Goal: Task Accomplishment & Management: Complete application form

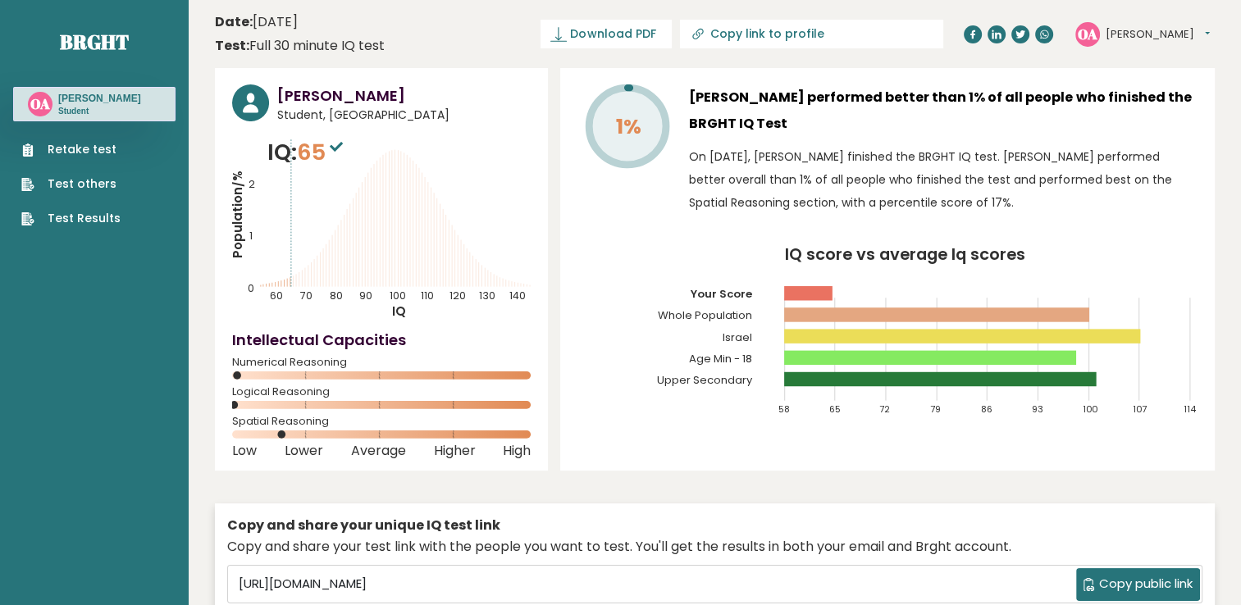
click at [109, 144] on link "Retake test" at bounding box center [70, 149] width 99 height 17
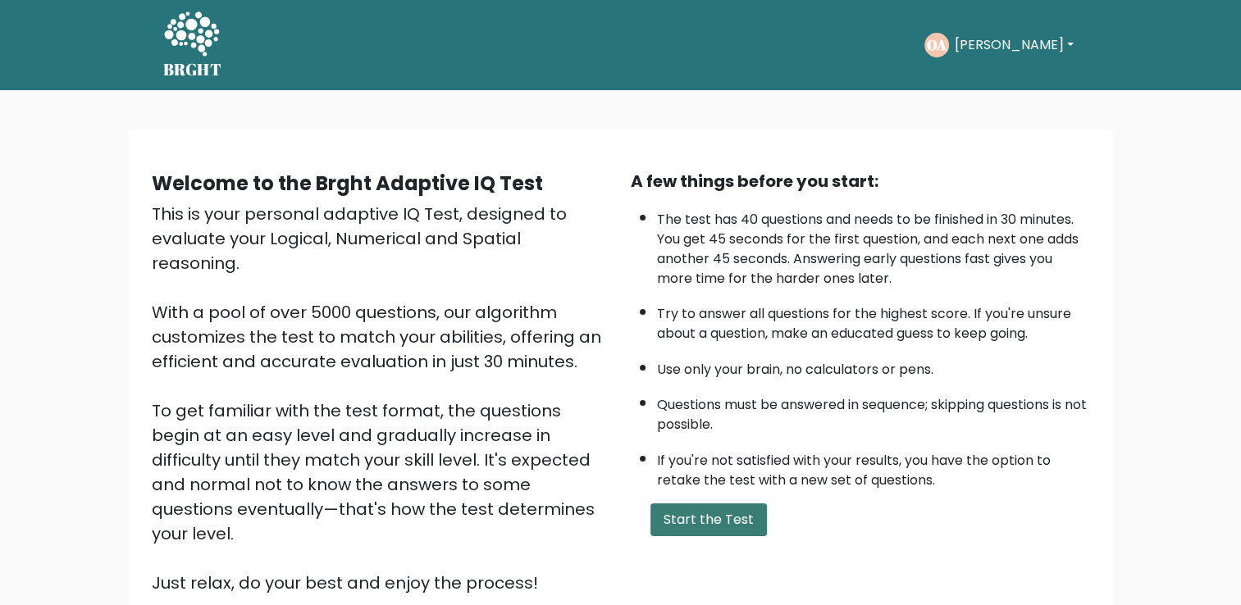
click at [686, 527] on button "Start the Test" at bounding box center [709, 520] width 117 height 33
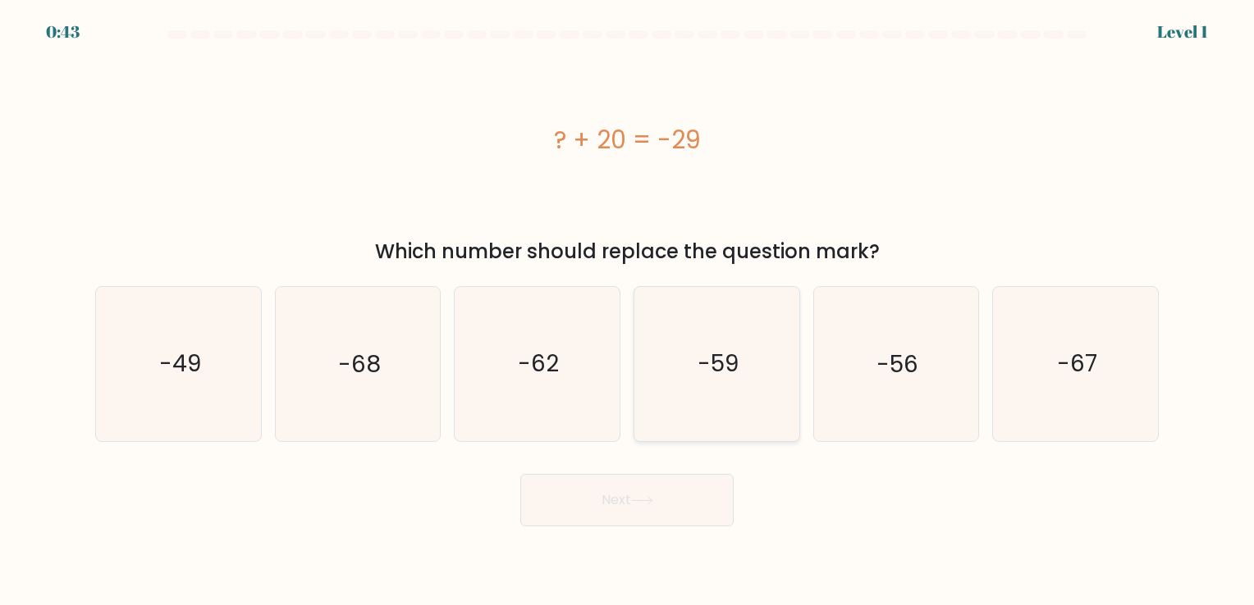
click at [652, 370] on icon "-59" at bounding box center [716, 363] width 153 height 153
click at [628, 311] on input "d. -59" at bounding box center [627, 307] width 1 height 8
radio input "true"
click at [653, 494] on button "Next" at bounding box center [626, 500] width 213 height 53
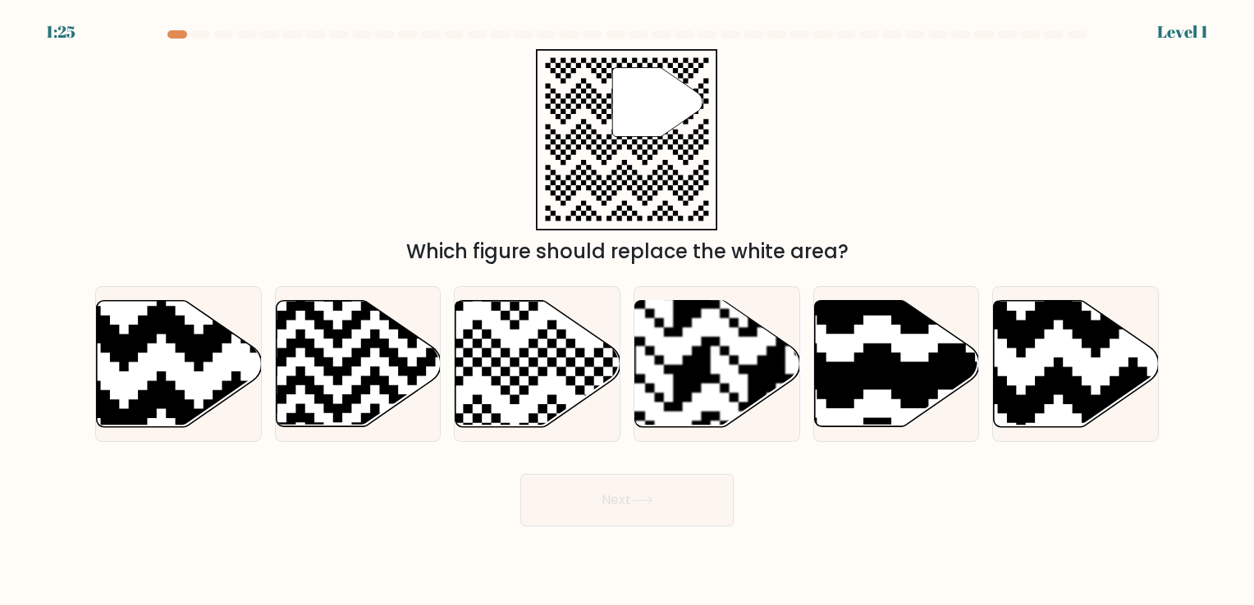
click at [569, 335] on icon at bounding box center [537, 363] width 165 height 126
click at [627, 311] on input "c." at bounding box center [627, 307] width 1 height 8
radio input "true"
click at [583, 487] on button "Next" at bounding box center [626, 500] width 213 height 53
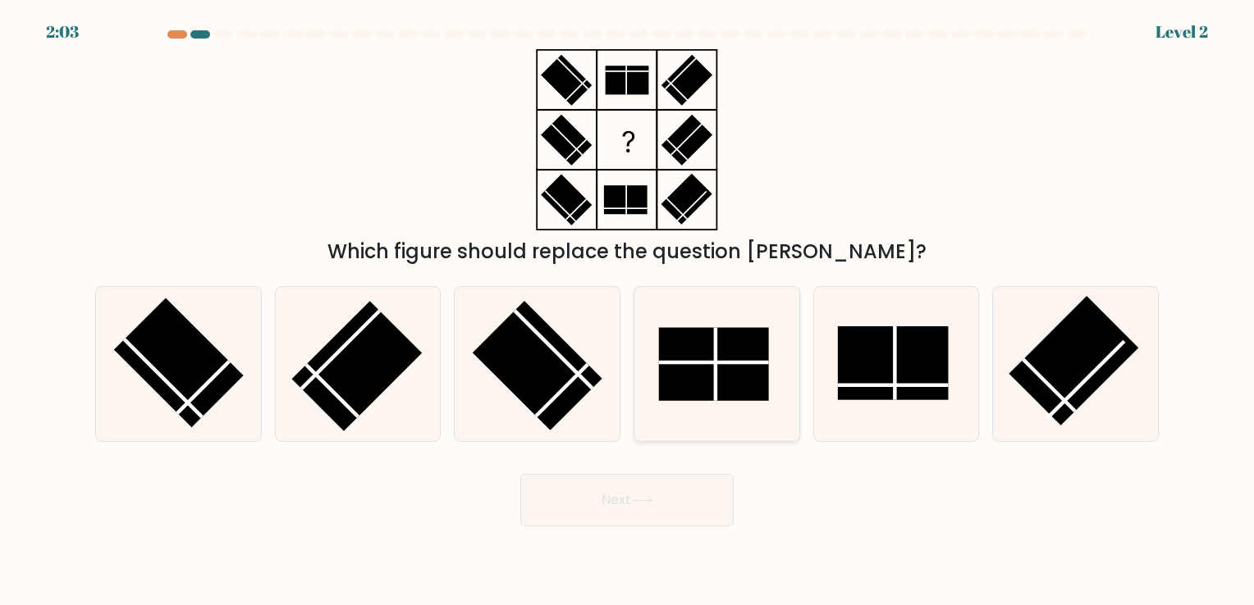
drag, startPoint x: 531, startPoint y: 380, endPoint x: 683, endPoint y: 383, distance: 152.6
click at [683, 383] on div "a. b. c." at bounding box center [627, 357] width 1076 height 168
click at [683, 383] on rect at bounding box center [713, 364] width 110 height 73
click at [628, 311] on input "d." at bounding box center [627, 307] width 1 height 8
radio input "true"
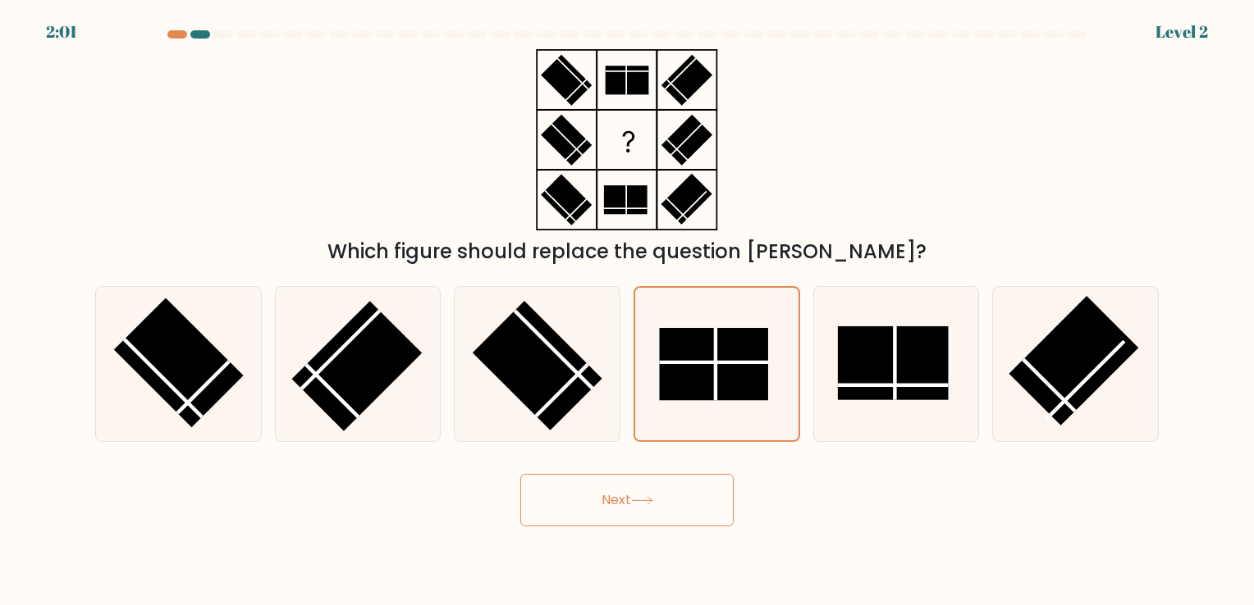
click at [637, 484] on button "Next" at bounding box center [626, 500] width 213 height 53
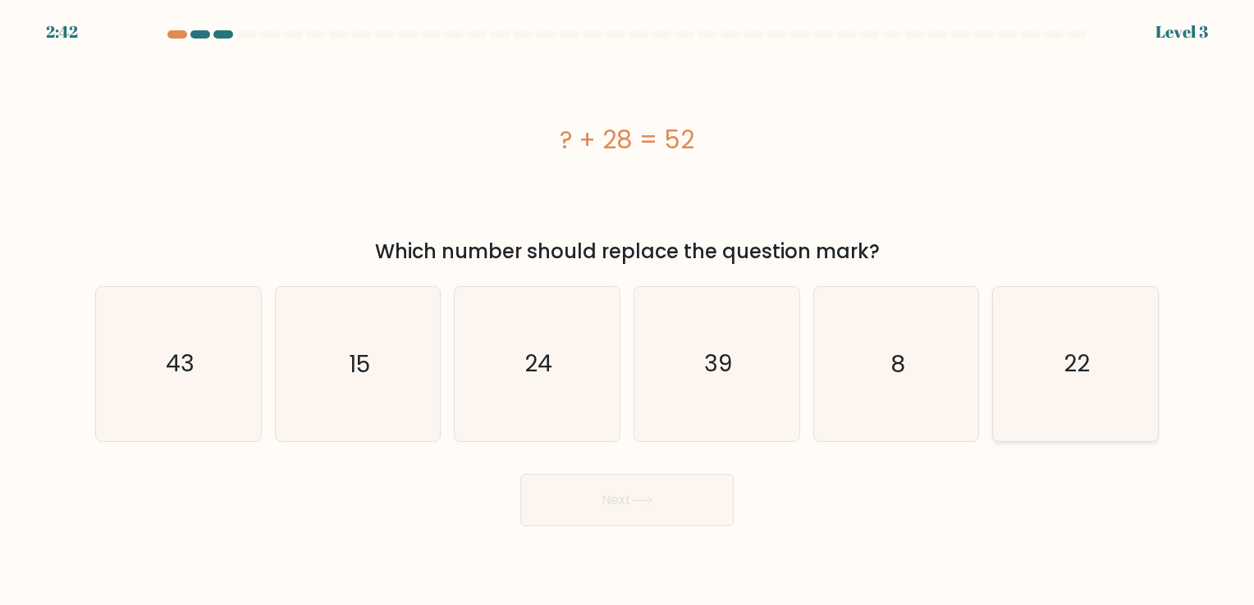
click at [1119, 354] on icon "22" at bounding box center [1074, 363] width 153 height 153
click at [628, 311] on input "f. 22" at bounding box center [627, 307] width 1 height 8
radio input "true"
click at [543, 377] on text "24" at bounding box center [539, 365] width 28 height 32
click at [627, 311] on input "c. 24" at bounding box center [627, 307] width 1 height 8
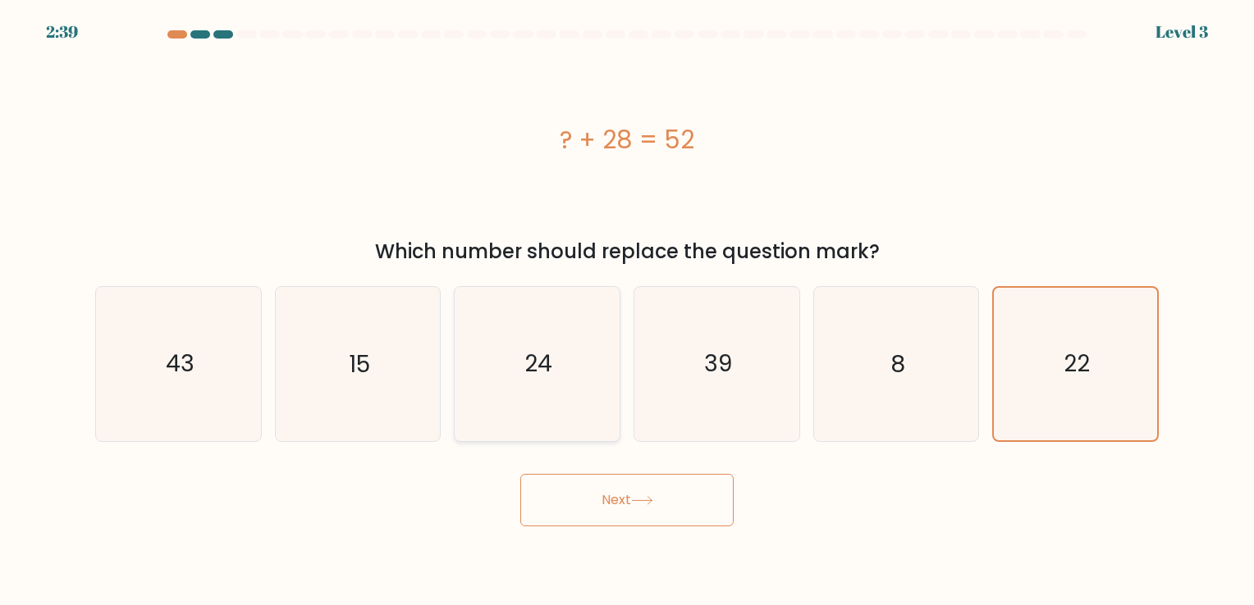
radio input "true"
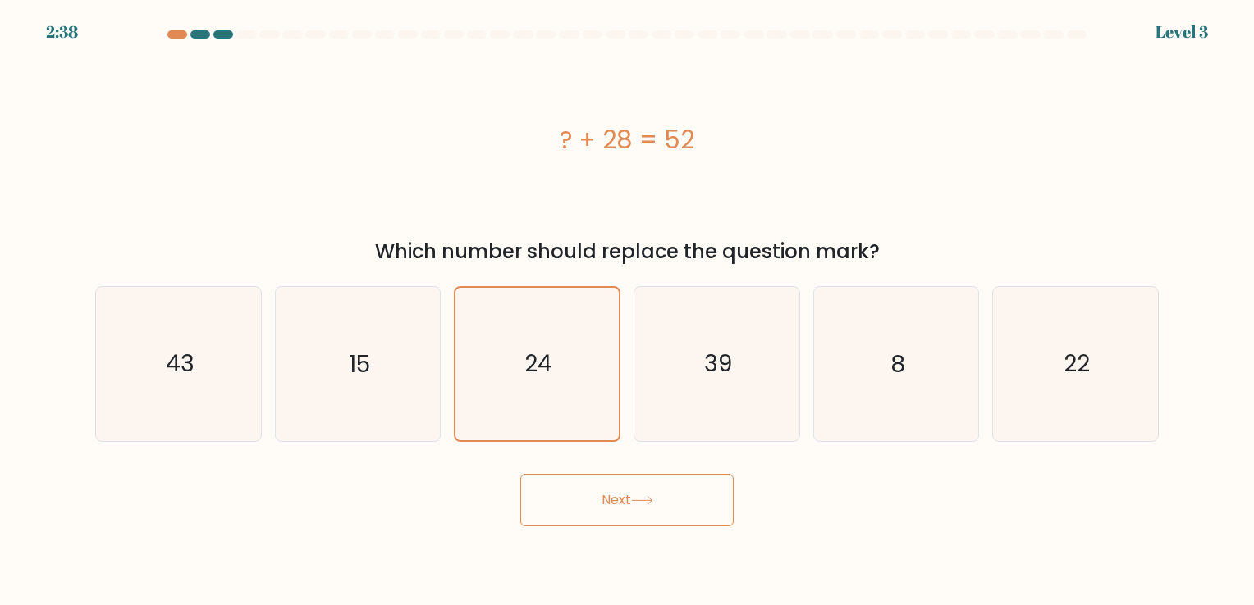
click at [569, 514] on button "Next" at bounding box center [626, 500] width 213 height 53
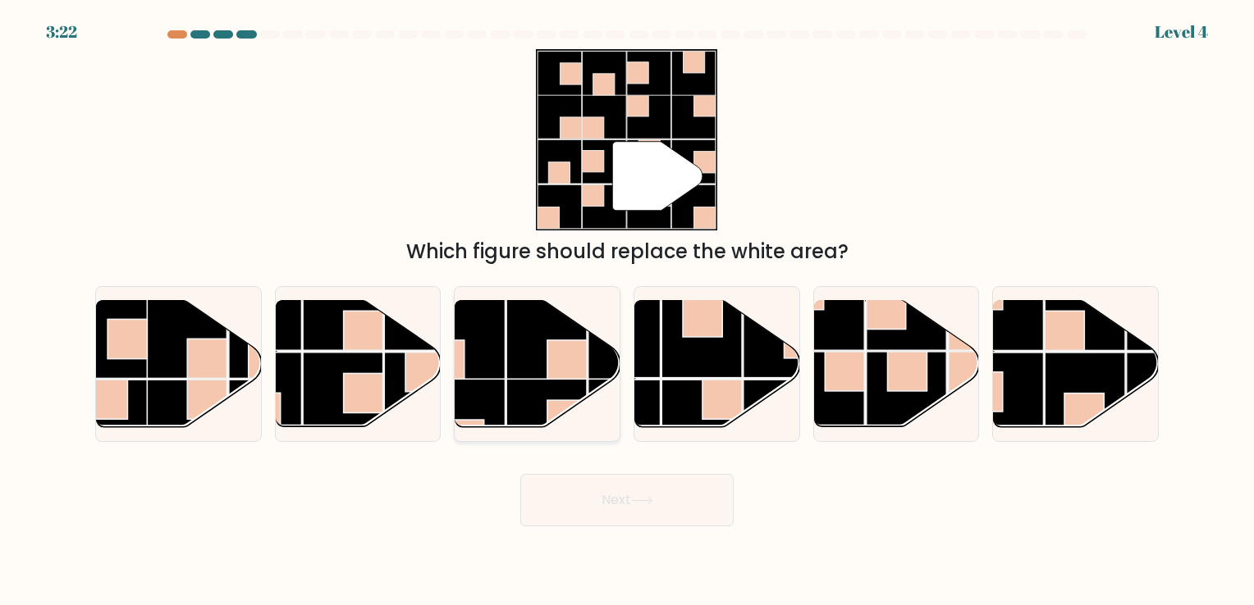
click at [512, 413] on rect at bounding box center [546, 419] width 80 height 80
click at [627, 311] on input "c." at bounding box center [627, 307] width 1 height 8
radio input "true"
drag, startPoint x: 746, startPoint y: 396, endPoint x: 639, endPoint y: 516, distance: 160.4
click at [639, 516] on form at bounding box center [627, 278] width 1254 height 496
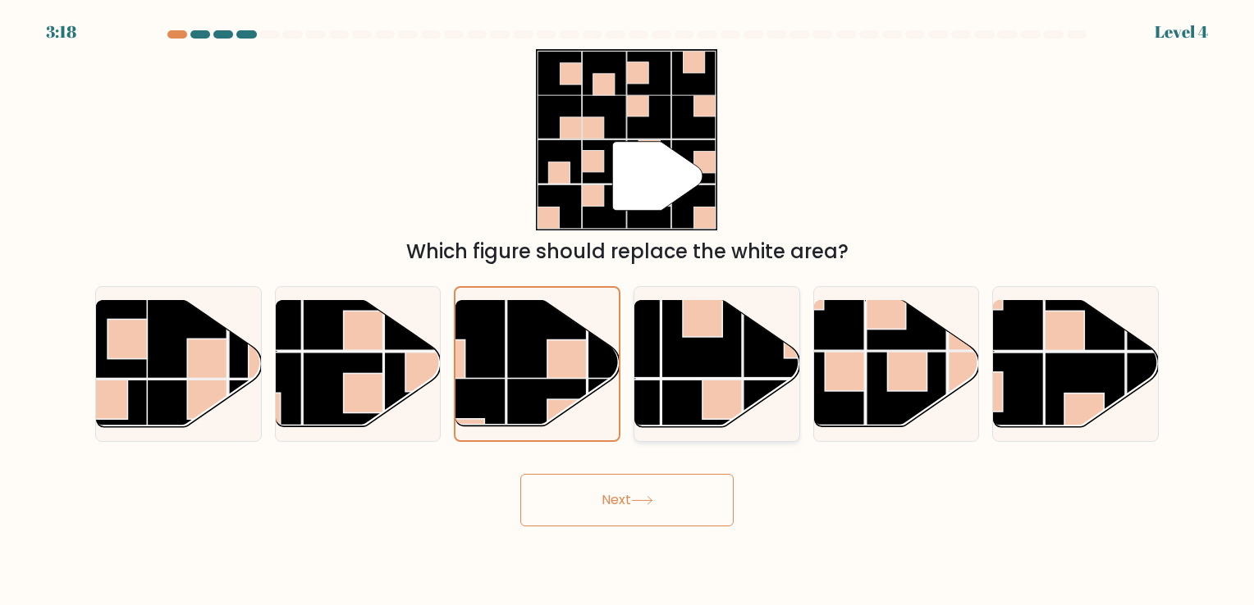
drag, startPoint x: 639, startPoint y: 516, endPoint x: 665, endPoint y: 381, distance: 137.9
click at [665, 381] on g at bounding box center [660, 297] width 329 height 329
click at [628, 311] on input "d." at bounding box center [627, 307] width 1 height 8
radio input "true"
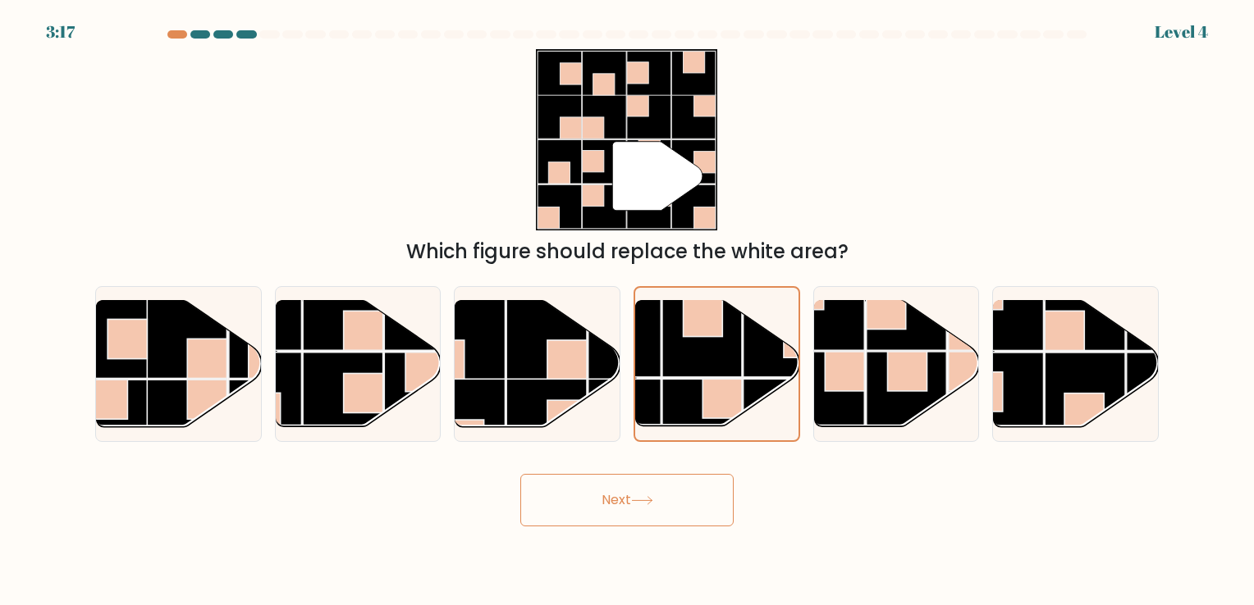
click at [647, 519] on button "Next" at bounding box center [626, 500] width 213 height 53
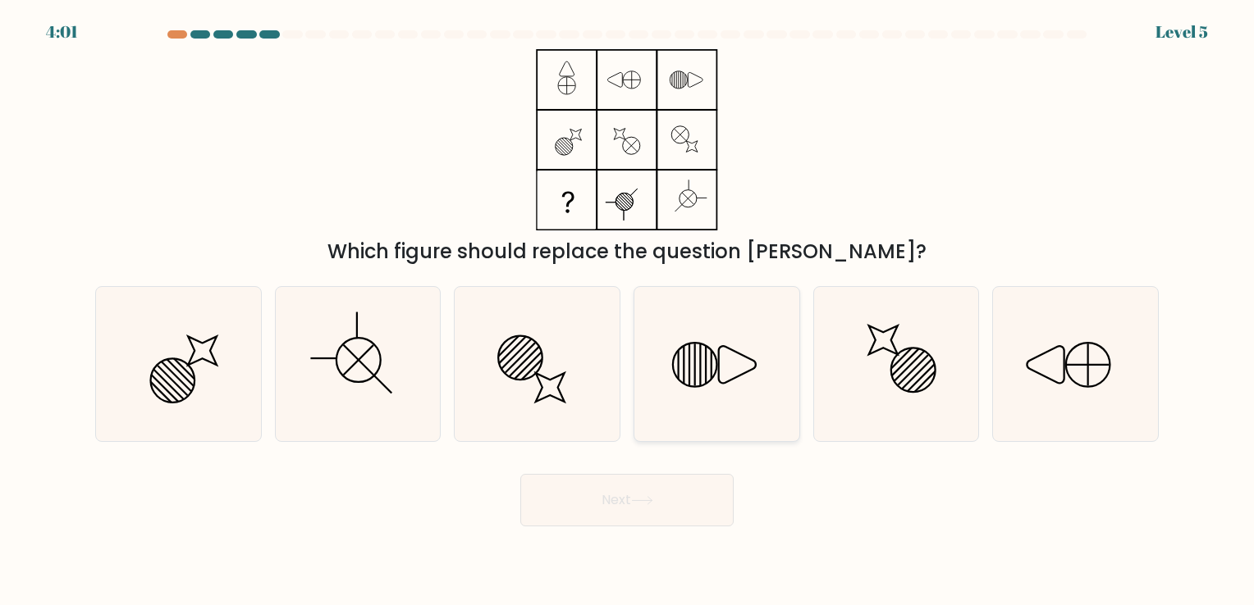
click at [678, 376] on line at bounding box center [678, 366] width 0 height 30
click at [628, 311] on input "d." at bounding box center [627, 307] width 1 height 8
radio input "true"
click at [377, 350] on circle at bounding box center [358, 360] width 62 height 62
click at [627, 311] on input "b." at bounding box center [627, 307] width 1 height 8
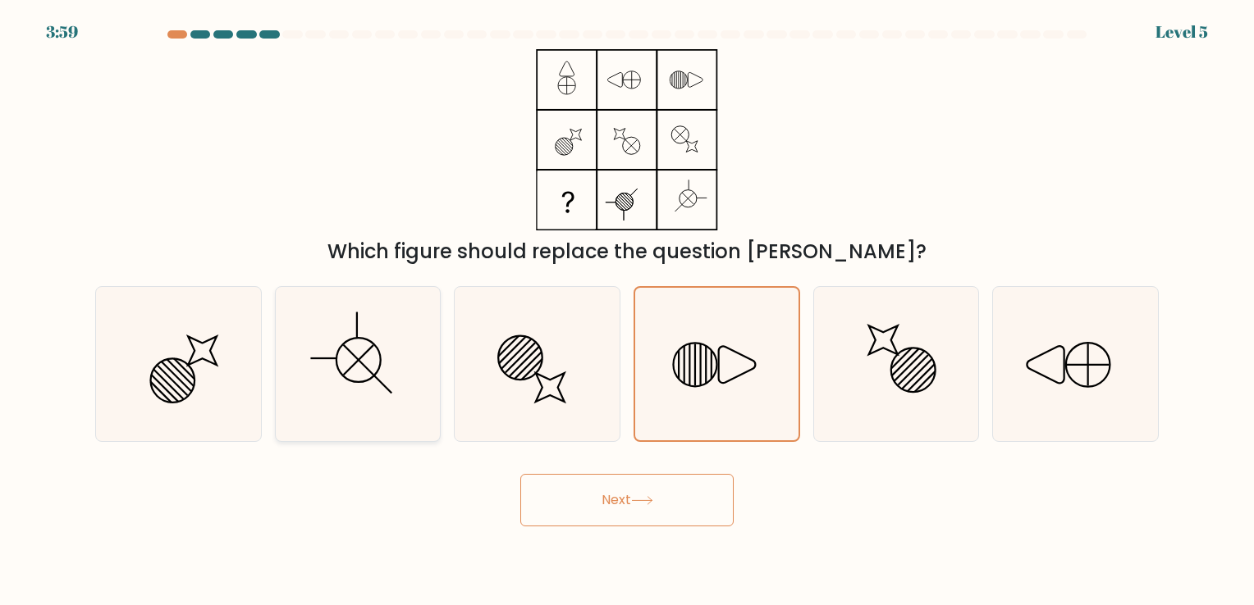
radio input "true"
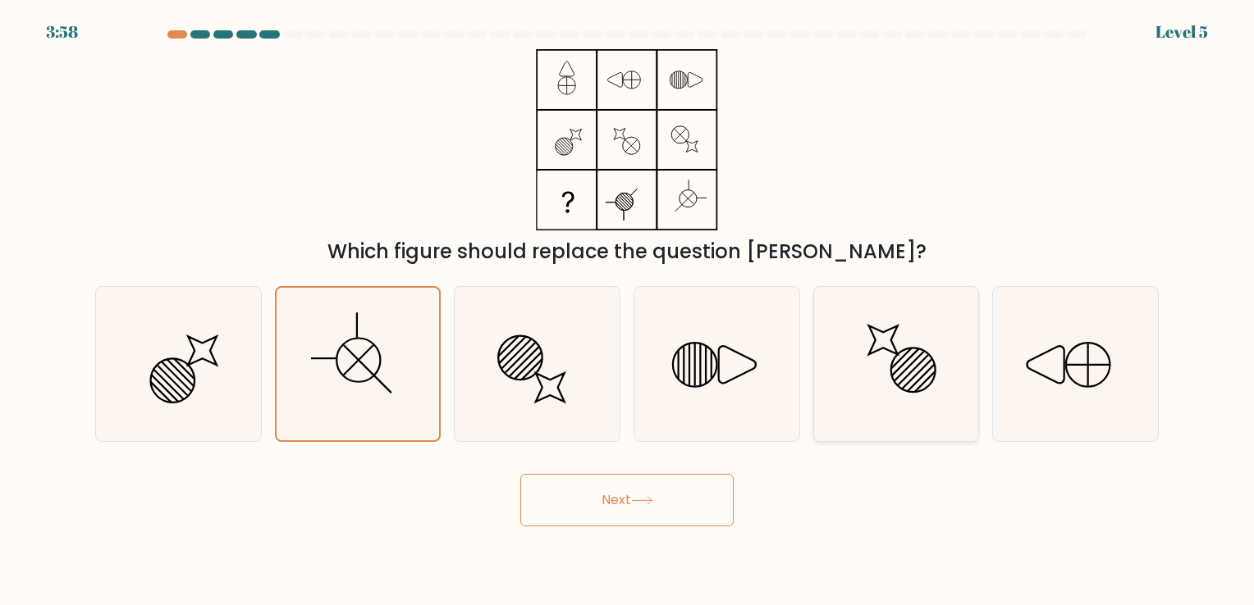
click at [873, 361] on icon at bounding box center [895, 363] width 153 height 153
click at [628, 311] on input "e." at bounding box center [627, 307] width 1 height 8
radio input "true"
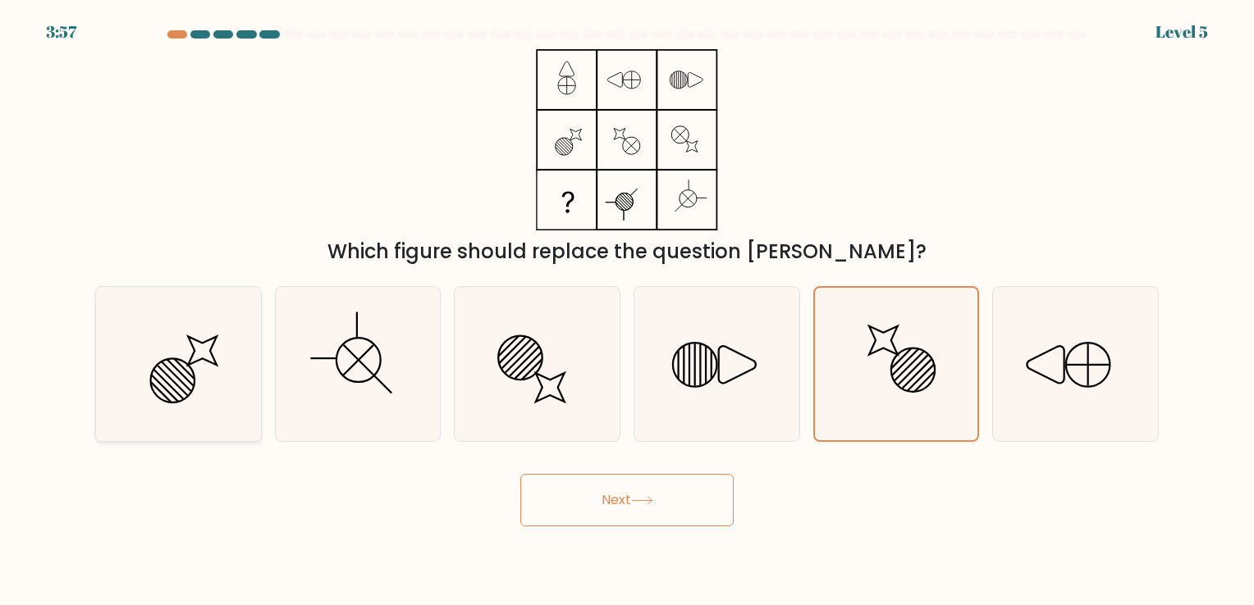
click at [627, 303] on input "d." at bounding box center [627, 307] width 1 height 8
radio input "true"
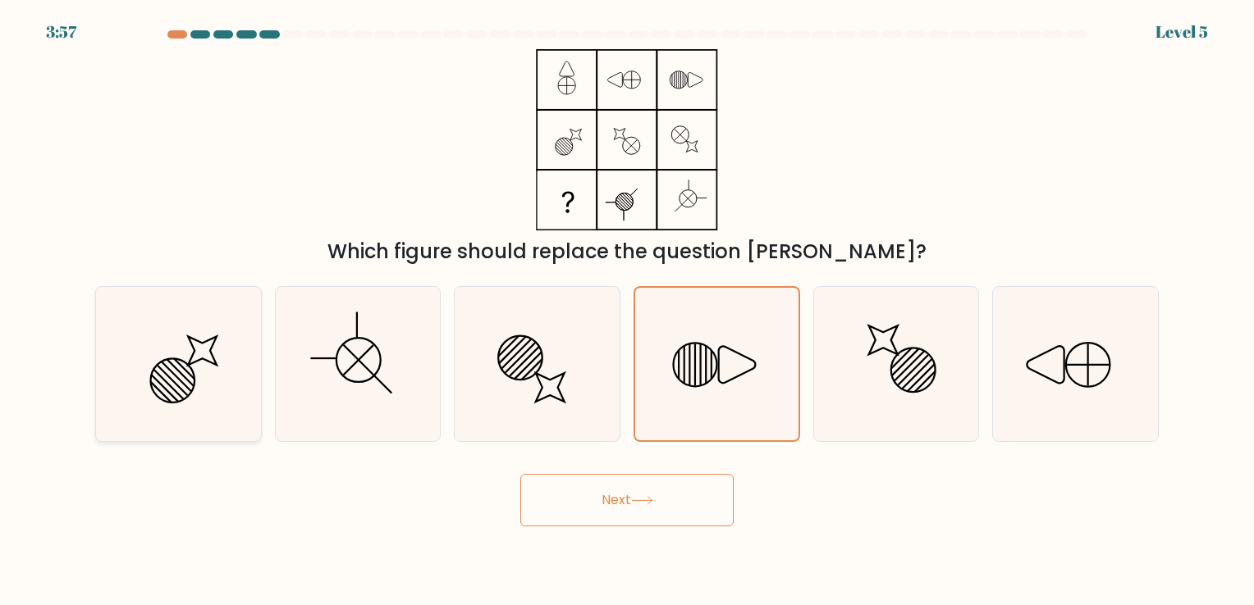
click at [627, 303] on input "e." at bounding box center [627, 307] width 1 height 8
radio input "true"
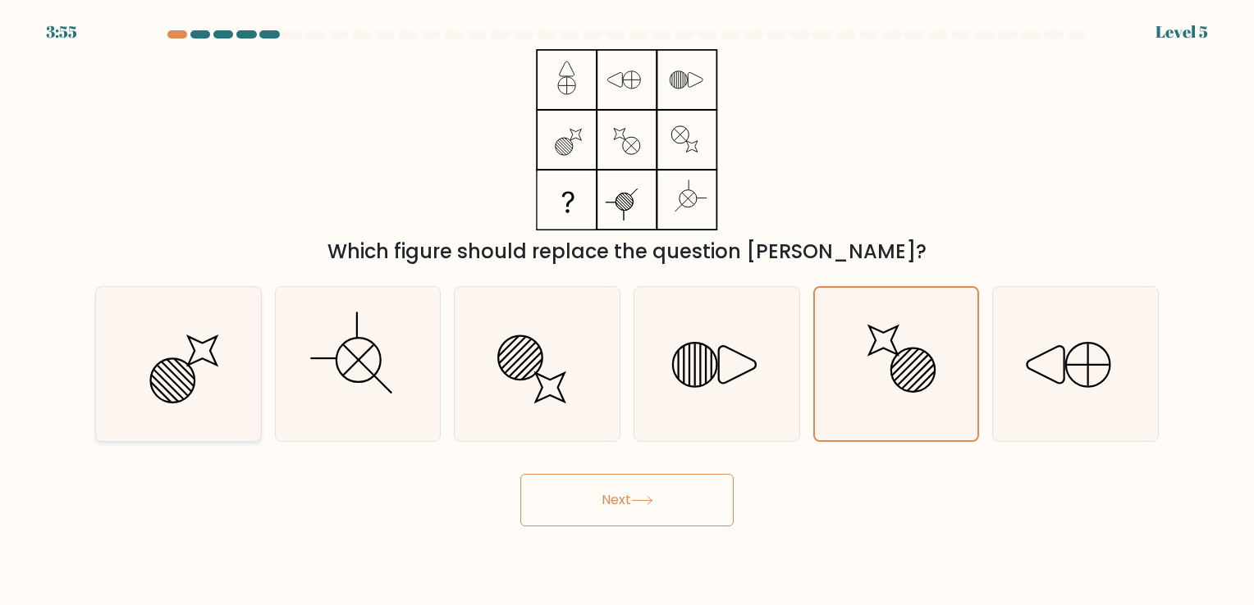
click at [254, 423] on icon at bounding box center [178, 363] width 153 height 153
click at [627, 311] on input "a." at bounding box center [627, 307] width 1 height 8
radio input "true"
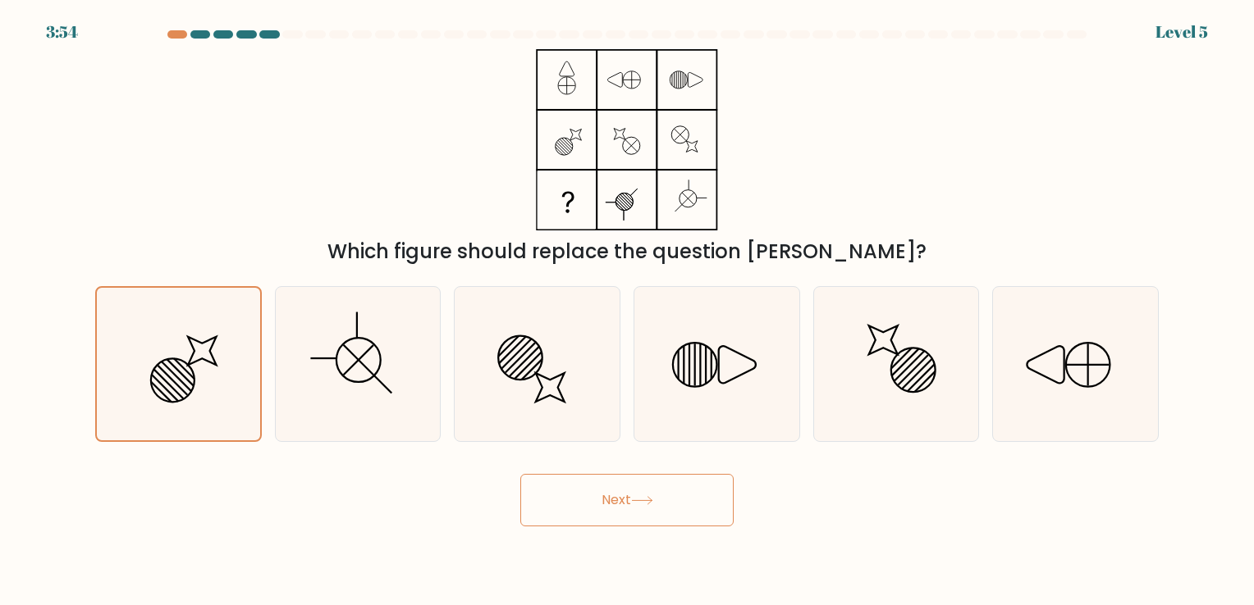
drag, startPoint x: 566, startPoint y: 537, endPoint x: 589, endPoint y: 445, distance: 94.7
click at [589, 445] on body "3:54 Level 5" at bounding box center [627, 302] width 1254 height 605
drag, startPoint x: 589, startPoint y: 445, endPoint x: 592, endPoint y: 535, distance: 89.5
click at [592, 535] on body "3:54 Level 5" at bounding box center [627, 302] width 1254 height 605
click at [592, 535] on body "3:53 Level 5" at bounding box center [627, 302] width 1254 height 605
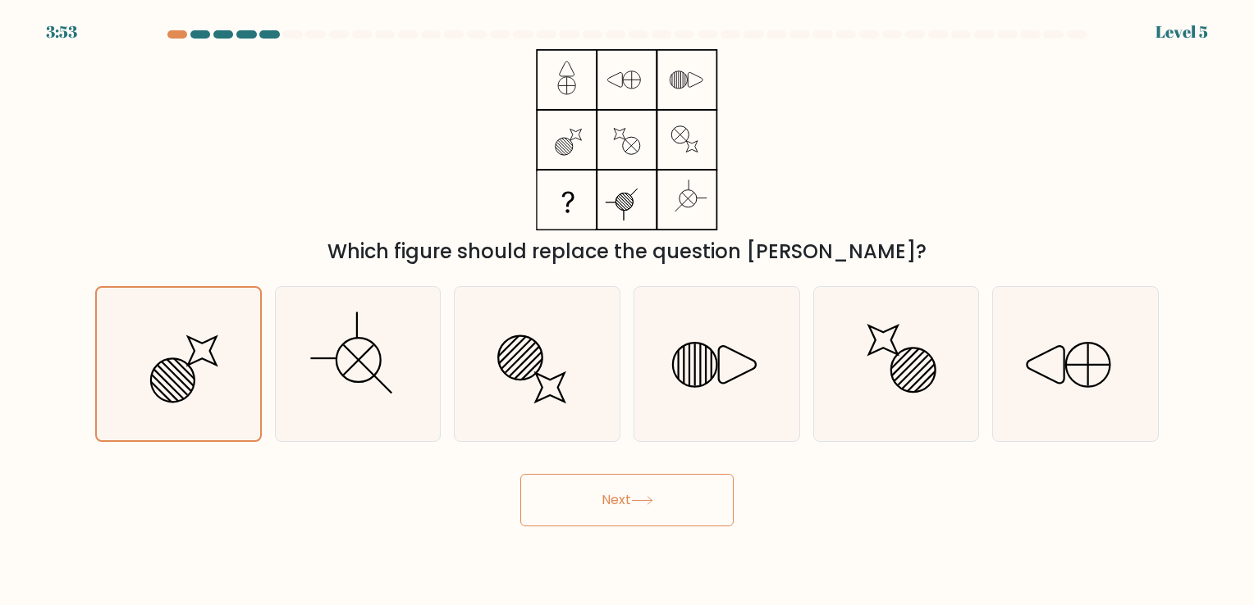
click at [592, 535] on body "3:53 Level 5" at bounding box center [627, 302] width 1254 height 605
click at [594, 527] on body "3:52 Level 5" at bounding box center [627, 302] width 1254 height 605
drag, startPoint x: 594, startPoint y: 527, endPoint x: 592, endPoint y: 497, distance: 29.6
click at [592, 497] on body "3:52 Level 5" at bounding box center [627, 302] width 1254 height 605
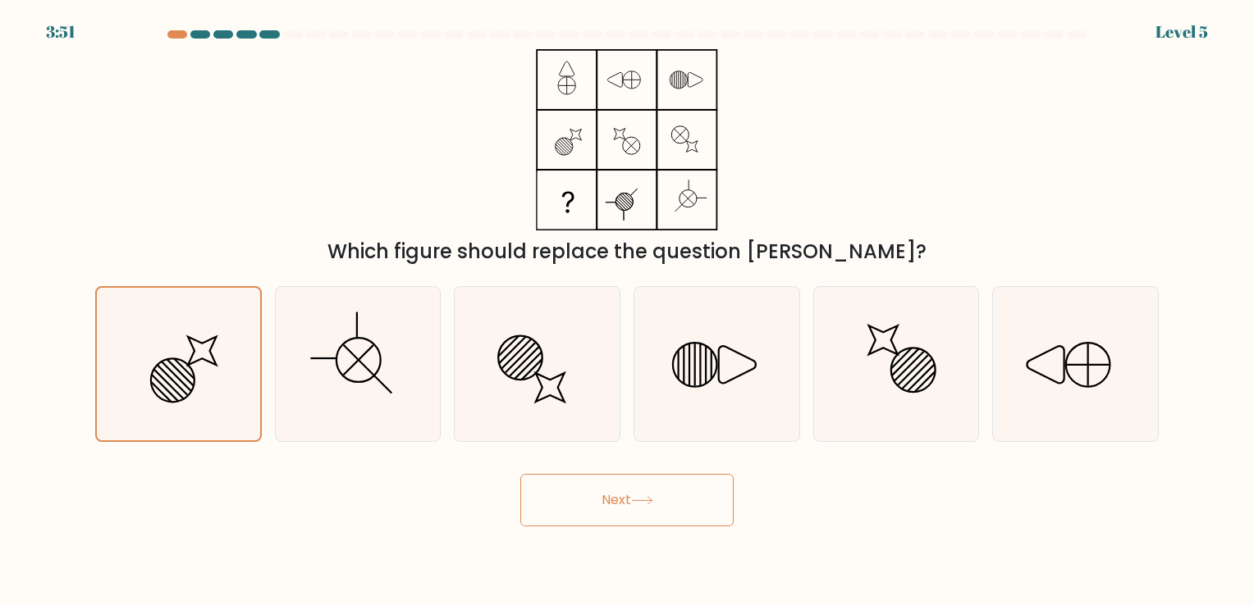
click at [592, 497] on button "Next" at bounding box center [626, 500] width 213 height 53
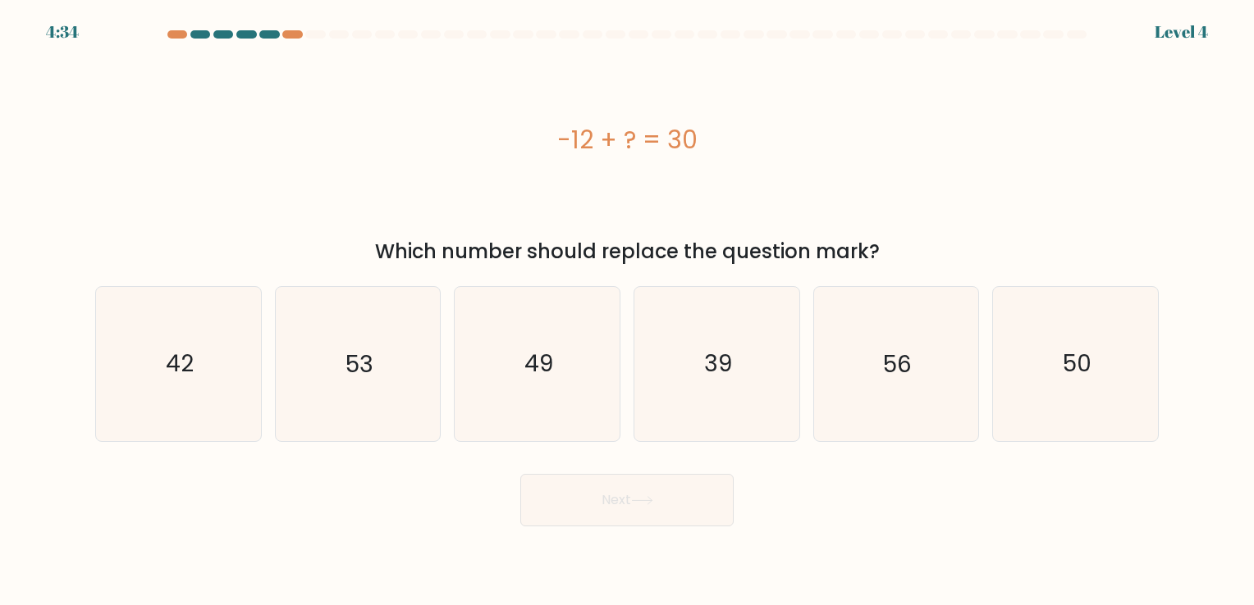
click at [450, 352] on div "c. 49" at bounding box center [537, 363] width 180 height 155
click at [620, 394] on div "c. 49" at bounding box center [537, 363] width 180 height 155
click at [450, 432] on div "c. 49" at bounding box center [537, 363] width 180 height 155
click at [483, 411] on icon "49" at bounding box center [536, 363] width 153 height 153
click at [627, 311] on input "c. 49" at bounding box center [627, 307] width 1 height 8
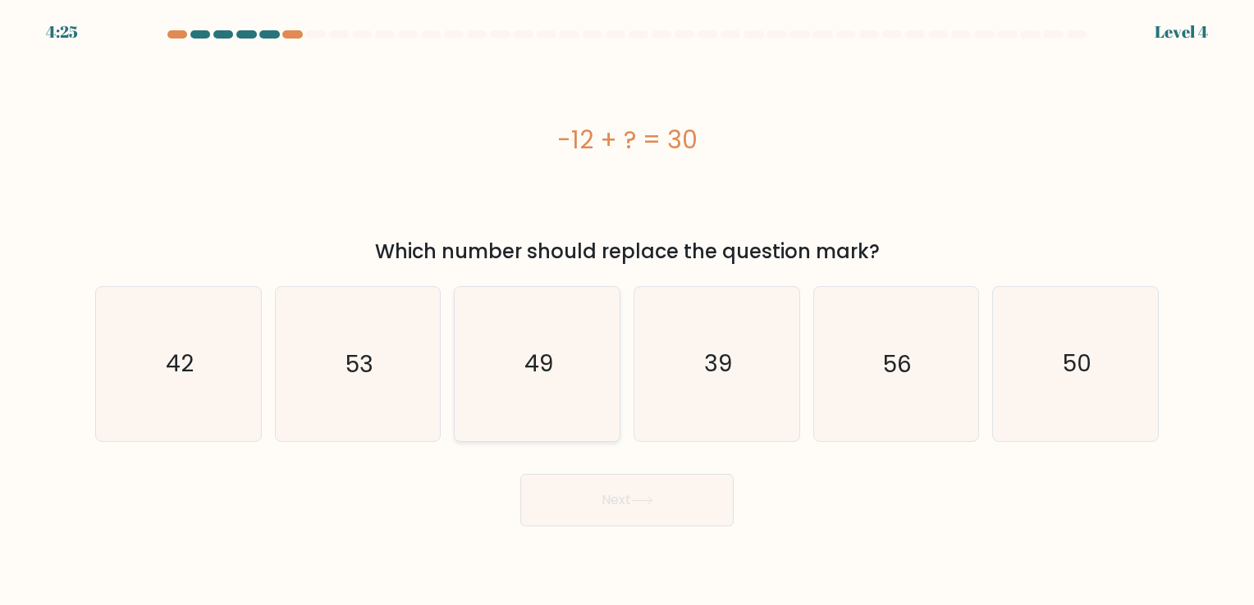
radio input "true"
click at [549, 484] on button "Next" at bounding box center [626, 500] width 213 height 53
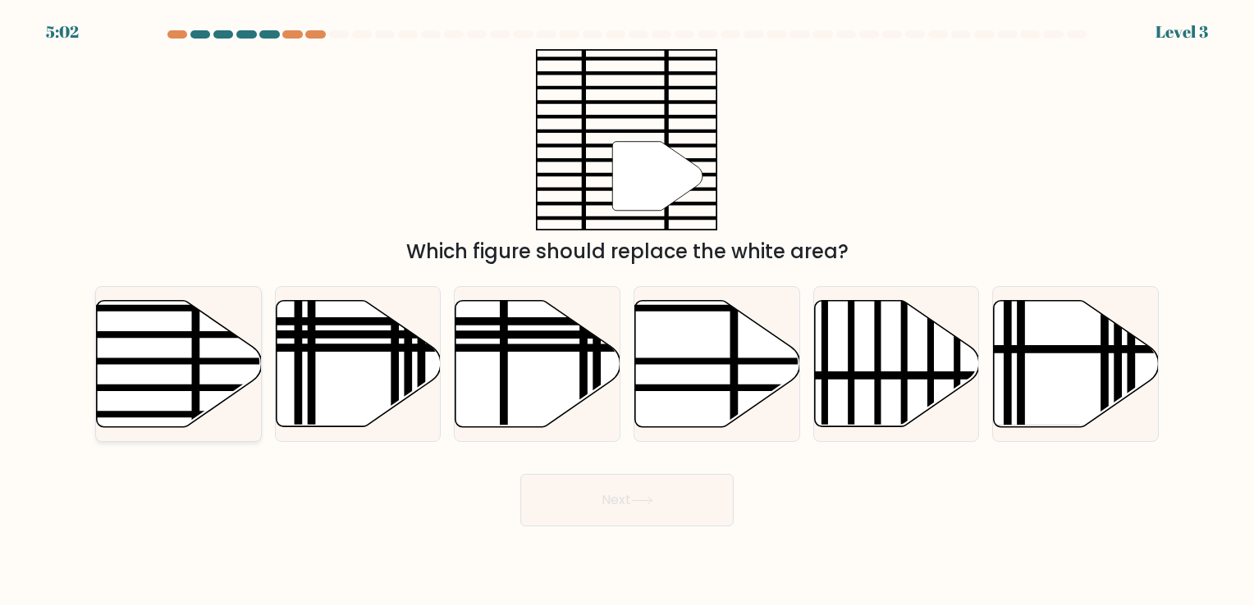
click at [217, 376] on icon at bounding box center [179, 363] width 165 height 126
click at [627, 311] on input "a." at bounding box center [627, 307] width 1 height 8
radio input "true"
click at [578, 492] on button "Next" at bounding box center [626, 500] width 213 height 53
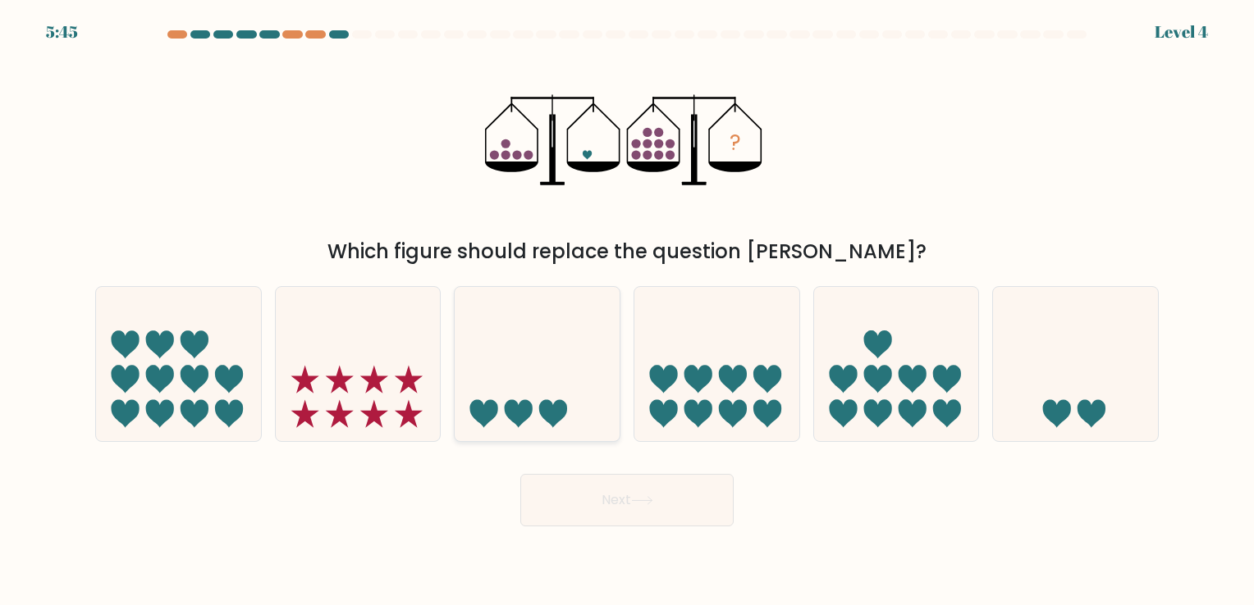
click at [560, 306] on icon at bounding box center [537, 364] width 165 height 136
click at [627, 306] on input "c." at bounding box center [627, 307] width 1 height 8
radio input "true"
click at [629, 492] on button "Next" at bounding box center [626, 500] width 213 height 53
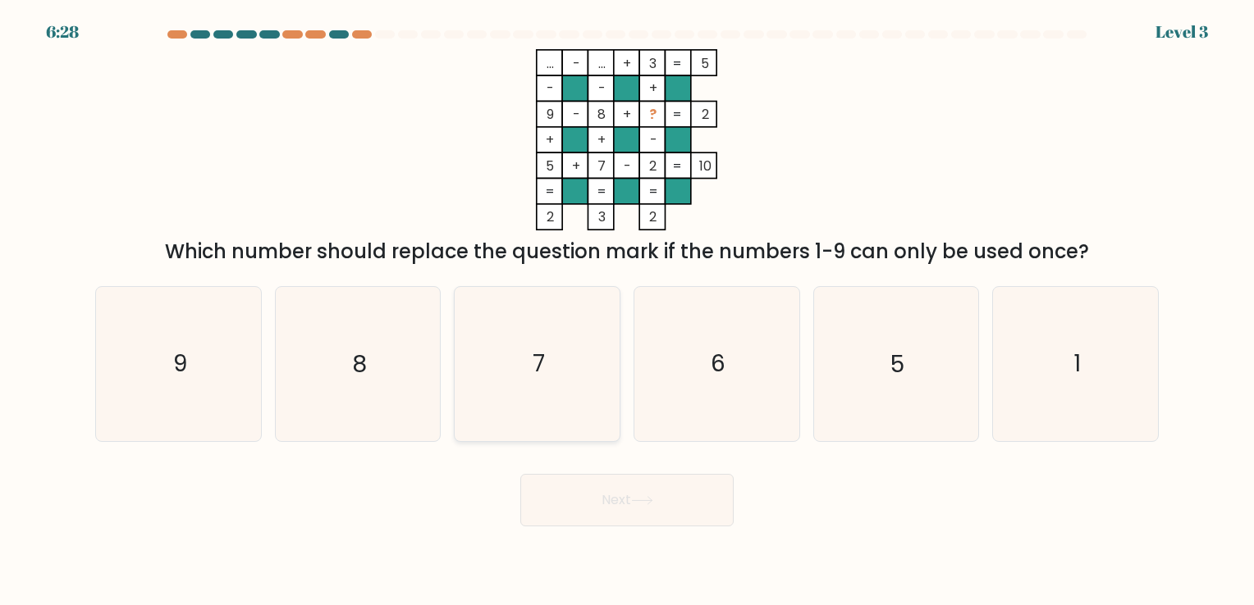
click at [602, 424] on icon "7" at bounding box center [536, 363] width 153 height 153
click at [627, 311] on input "c. 7" at bounding box center [627, 307] width 1 height 8
radio input "true"
click at [606, 490] on button "Next" at bounding box center [626, 500] width 213 height 53
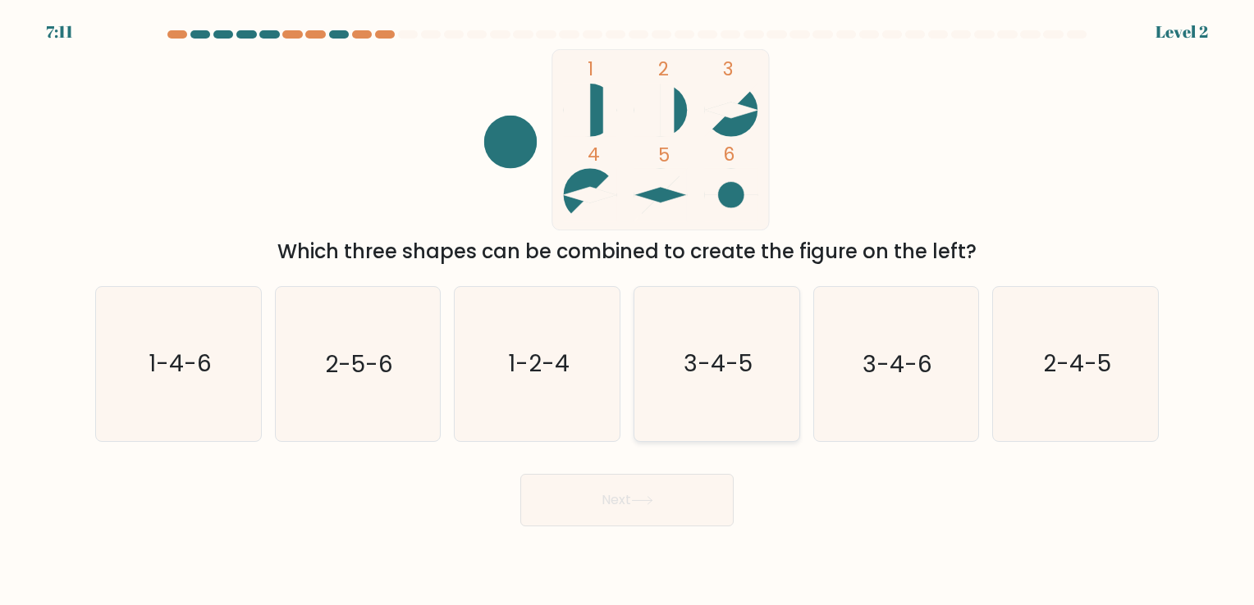
click at [713, 432] on icon "3-4-5" at bounding box center [716, 363] width 153 height 153
click at [628, 311] on input "d. 3-4-5" at bounding box center [627, 307] width 1 height 8
radio input "true"
click at [658, 496] on button "Next" at bounding box center [626, 500] width 213 height 53
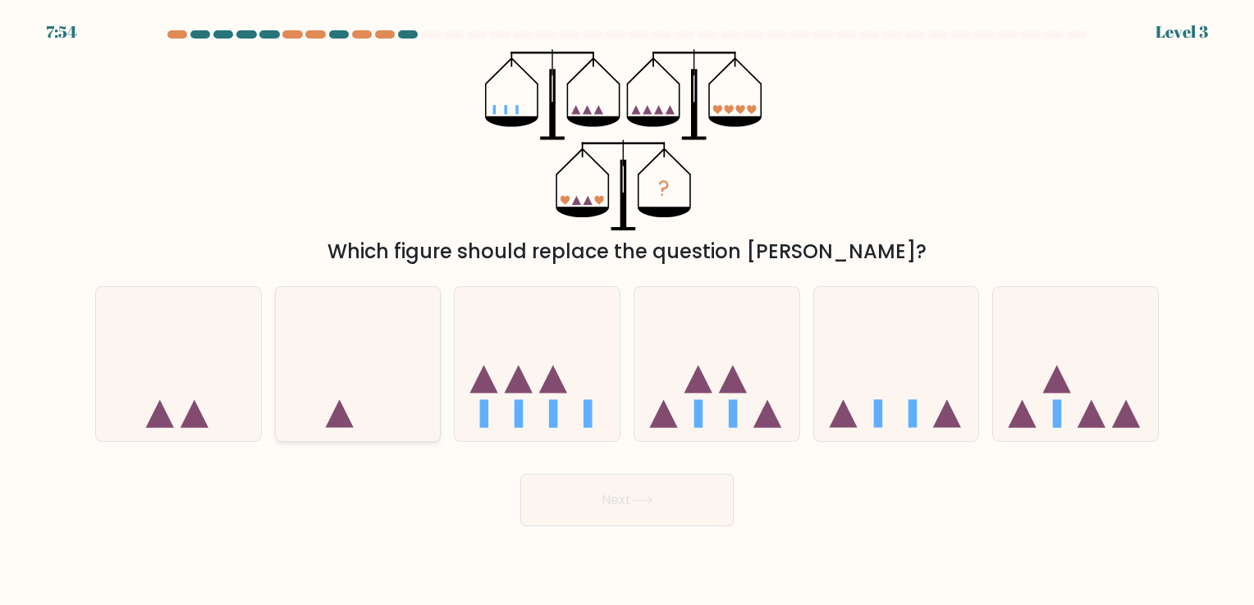
click at [430, 339] on icon at bounding box center [358, 364] width 165 height 136
click at [627, 311] on input "b." at bounding box center [627, 307] width 1 height 8
radio input "true"
click at [651, 497] on icon at bounding box center [642, 500] width 22 height 9
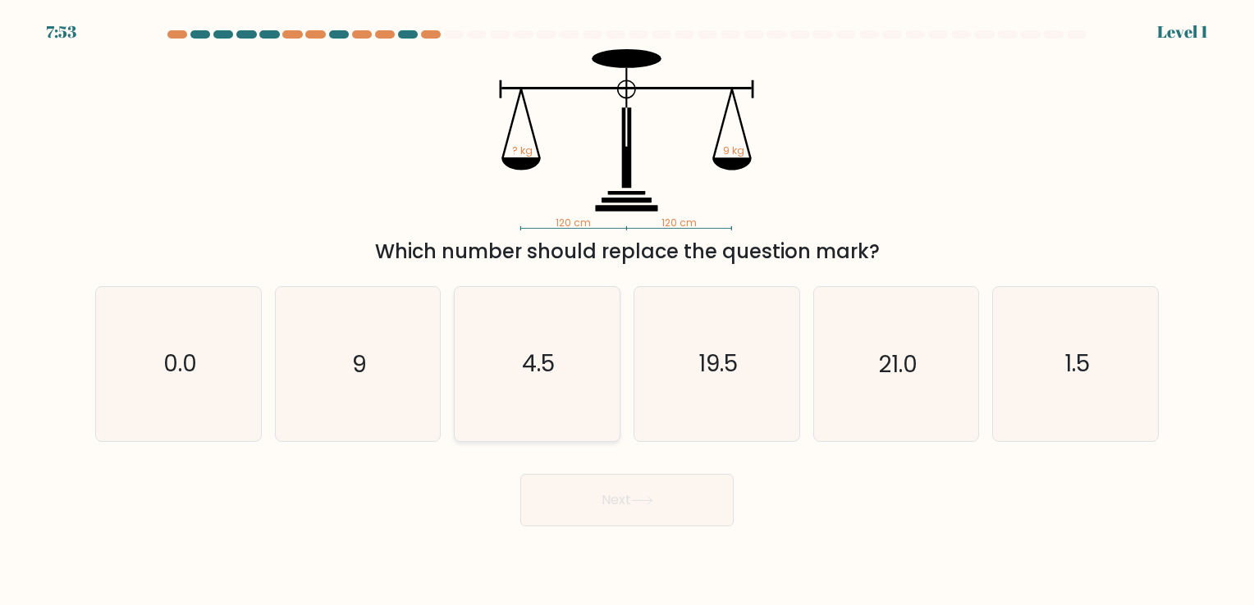
click at [601, 368] on icon "4.5" at bounding box center [536, 363] width 153 height 153
click at [627, 311] on input "c. 4.5" at bounding box center [627, 307] width 1 height 8
radio input "true"
click at [643, 474] on button "Next" at bounding box center [626, 500] width 213 height 53
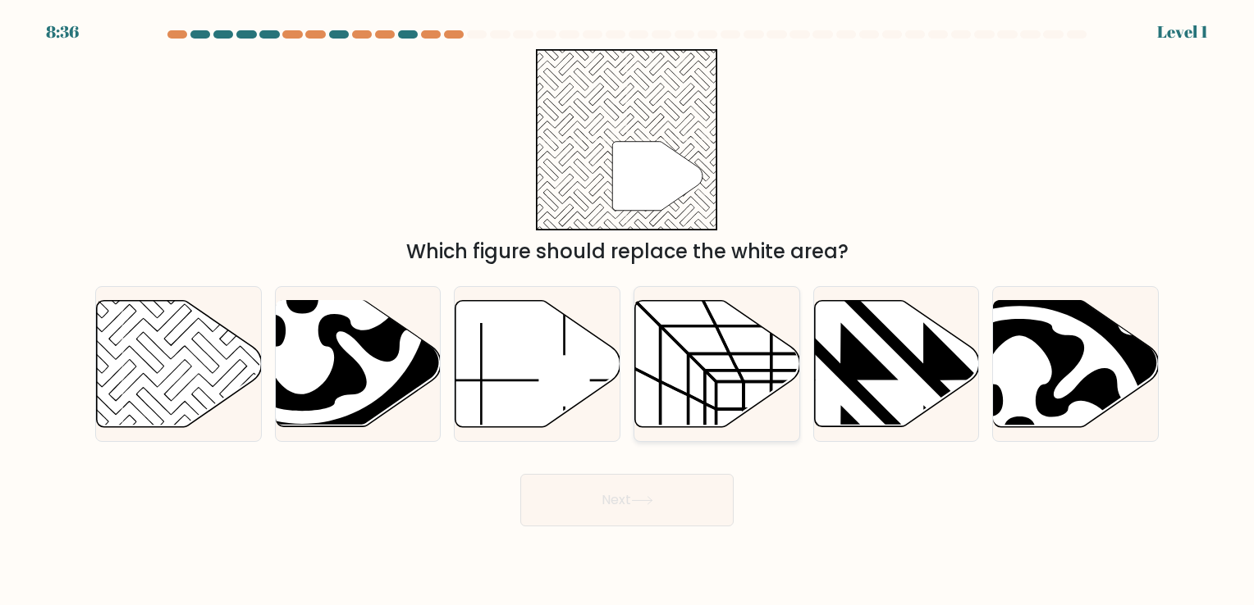
drag, startPoint x: 648, startPoint y: 501, endPoint x: 695, endPoint y: 392, distance: 118.7
click at [695, 392] on form at bounding box center [627, 278] width 1254 height 496
click at [695, 392] on icon at bounding box center [717, 363] width 165 height 126
click at [628, 311] on input "d." at bounding box center [627, 307] width 1 height 8
radio input "true"
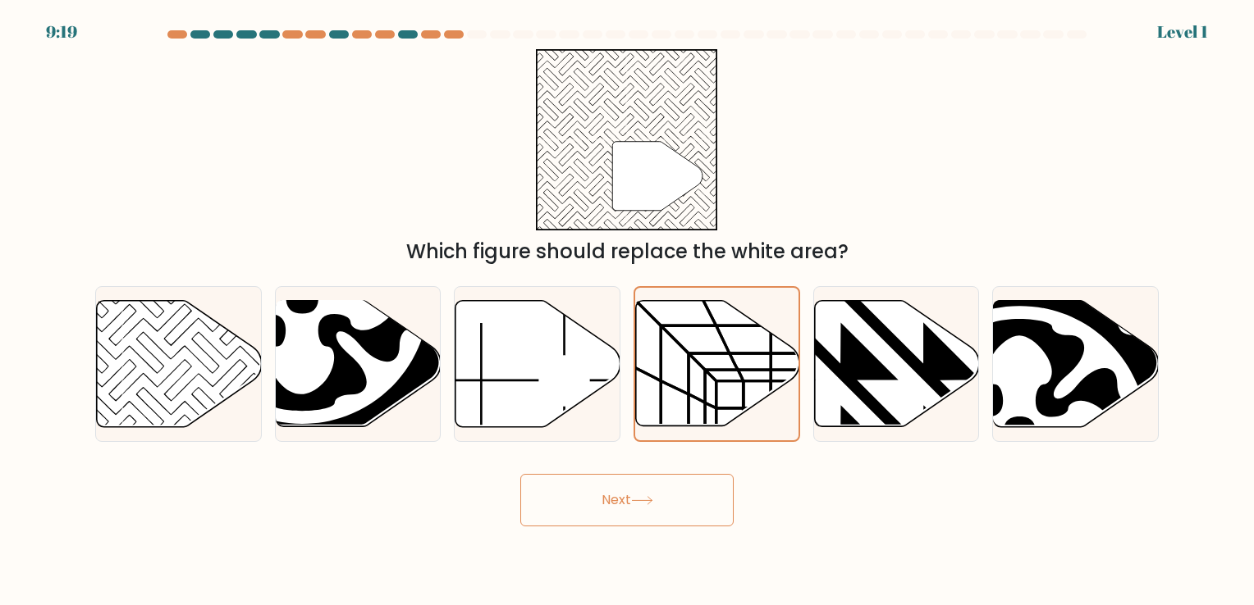
click at [706, 514] on button "Next" at bounding box center [626, 500] width 213 height 53
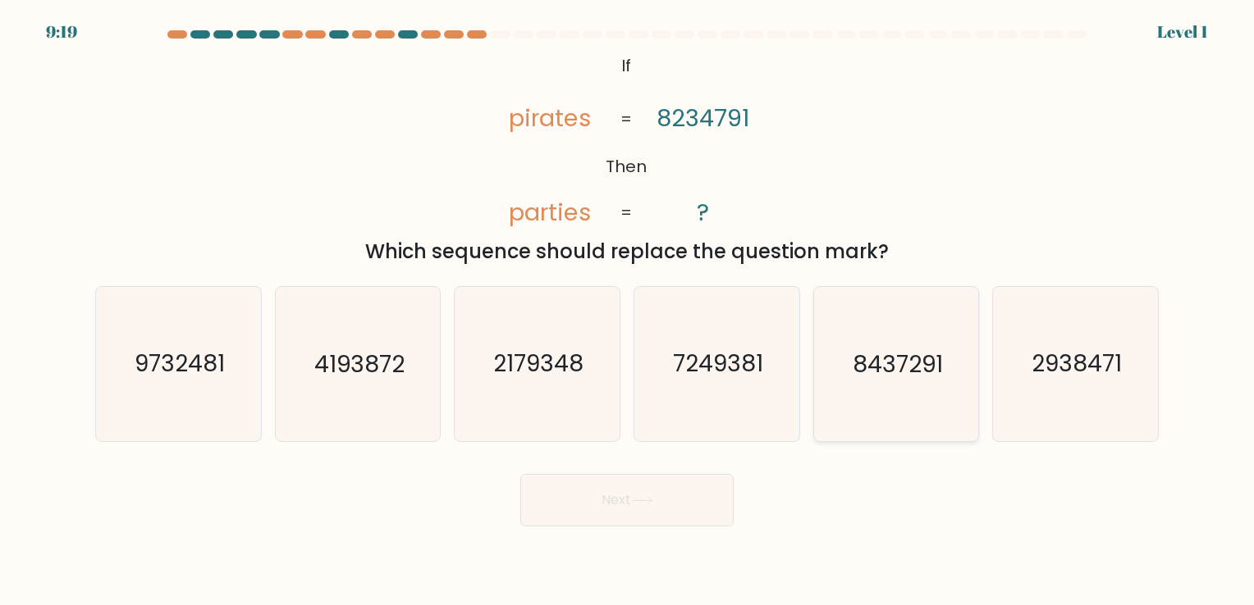
click at [836, 412] on icon "8437291" at bounding box center [895, 363] width 153 height 153
click at [628, 311] on input "e. 8437291" at bounding box center [627, 307] width 1 height 8
radio input "true"
click at [656, 523] on button "Next" at bounding box center [626, 500] width 213 height 53
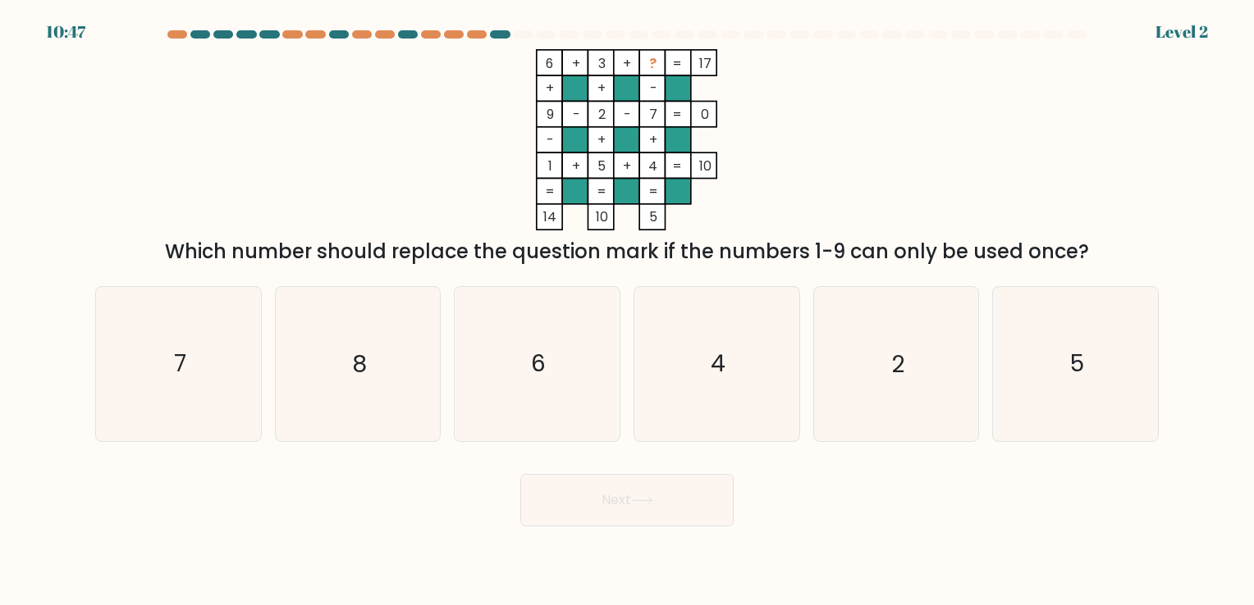
click at [710, 384] on icon "4" at bounding box center [716, 363] width 153 height 153
click at [628, 311] on input "d. 4" at bounding box center [627, 307] width 1 height 8
radio input "true"
click at [659, 484] on button "Next" at bounding box center [626, 500] width 213 height 53
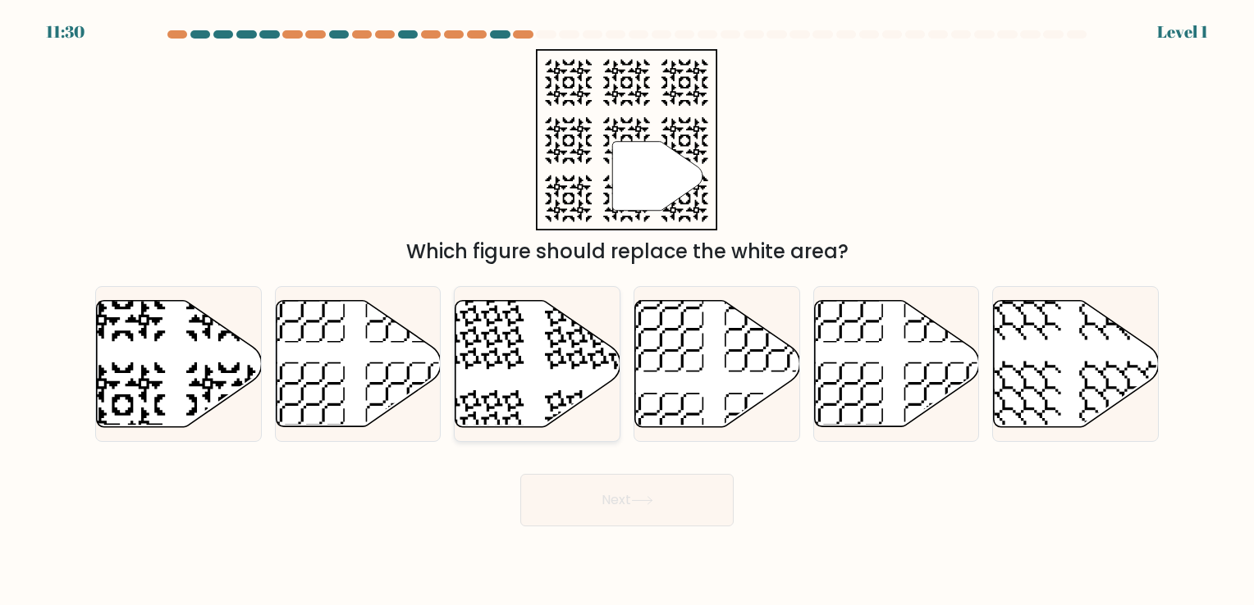
click at [532, 327] on icon at bounding box center [537, 363] width 165 height 126
click at [627, 311] on input "c." at bounding box center [627, 307] width 1 height 8
radio input "true"
click at [622, 510] on button "Next" at bounding box center [626, 500] width 213 height 53
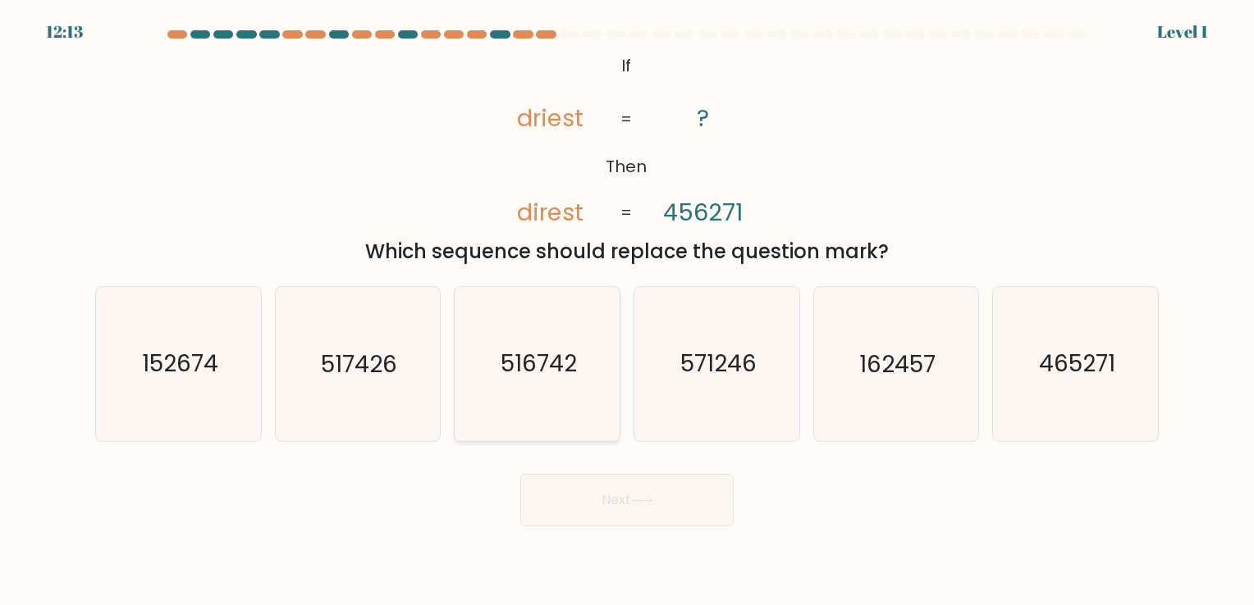
click at [596, 299] on icon "516742" at bounding box center [536, 363] width 153 height 153
click at [627, 303] on input "c. 516742" at bounding box center [627, 307] width 1 height 8
radio input "true"
click at [651, 496] on icon at bounding box center [642, 500] width 22 height 9
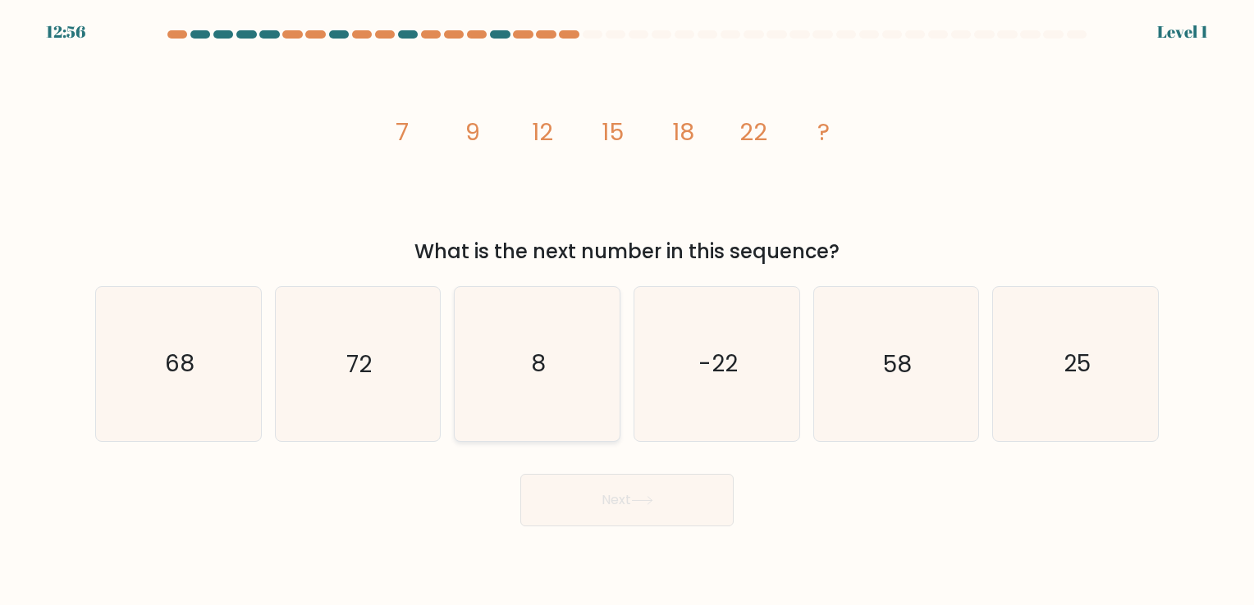
click at [561, 370] on icon "8" at bounding box center [536, 363] width 153 height 153
click at [627, 311] on input "c. 8" at bounding box center [627, 307] width 1 height 8
radio input "true"
click at [636, 528] on body "12:55 Level 1" at bounding box center [627, 302] width 1254 height 605
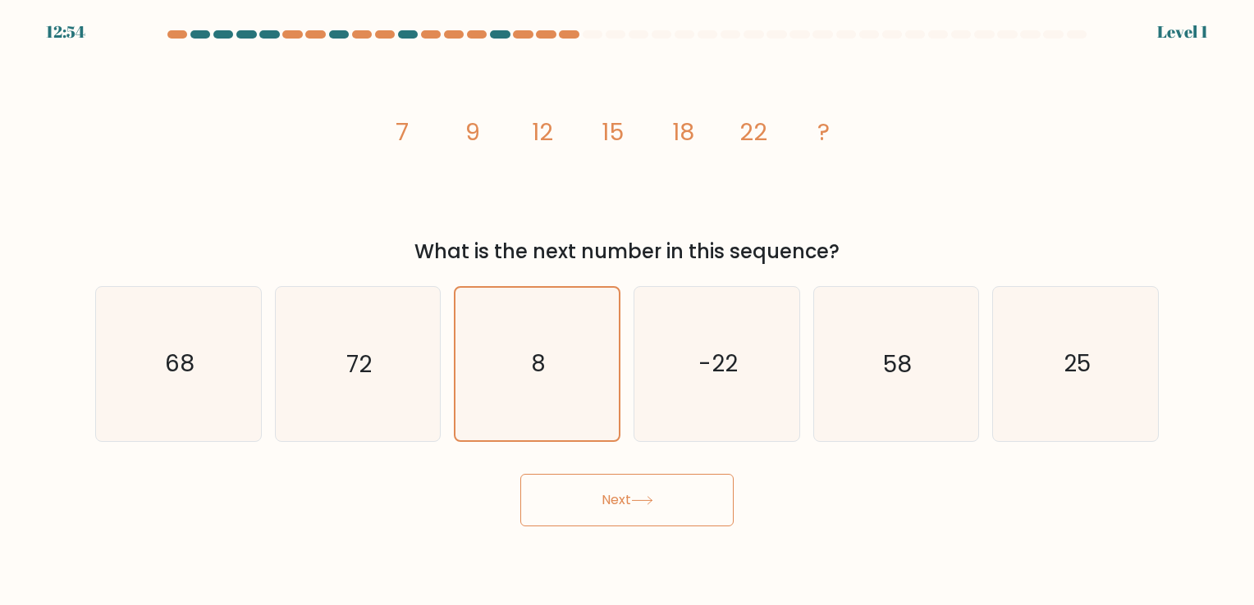
click at [635, 525] on button "Next" at bounding box center [626, 500] width 213 height 53
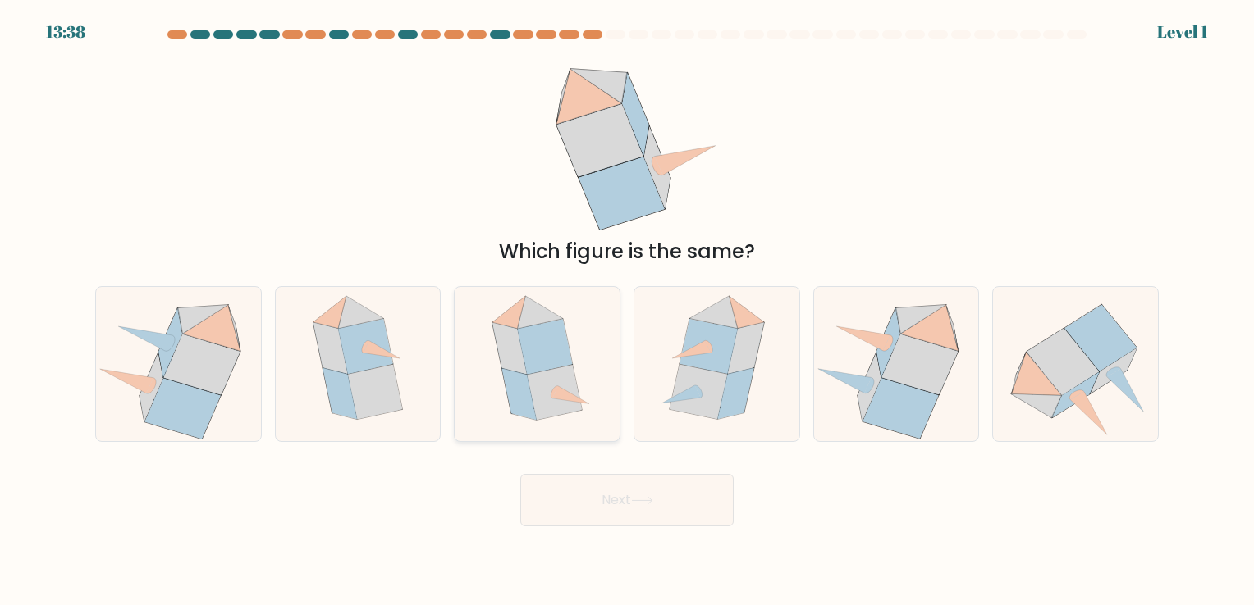
click at [567, 395] on icon at bounding box center [570, 395] width 37 height 18
click at [627, 311] on input "c." at bounding box center [627, 307] width 1 height 8
radio input "true"
click at [607, 499] on button "Next" at bounding box center [626, 500] width 213 height 53
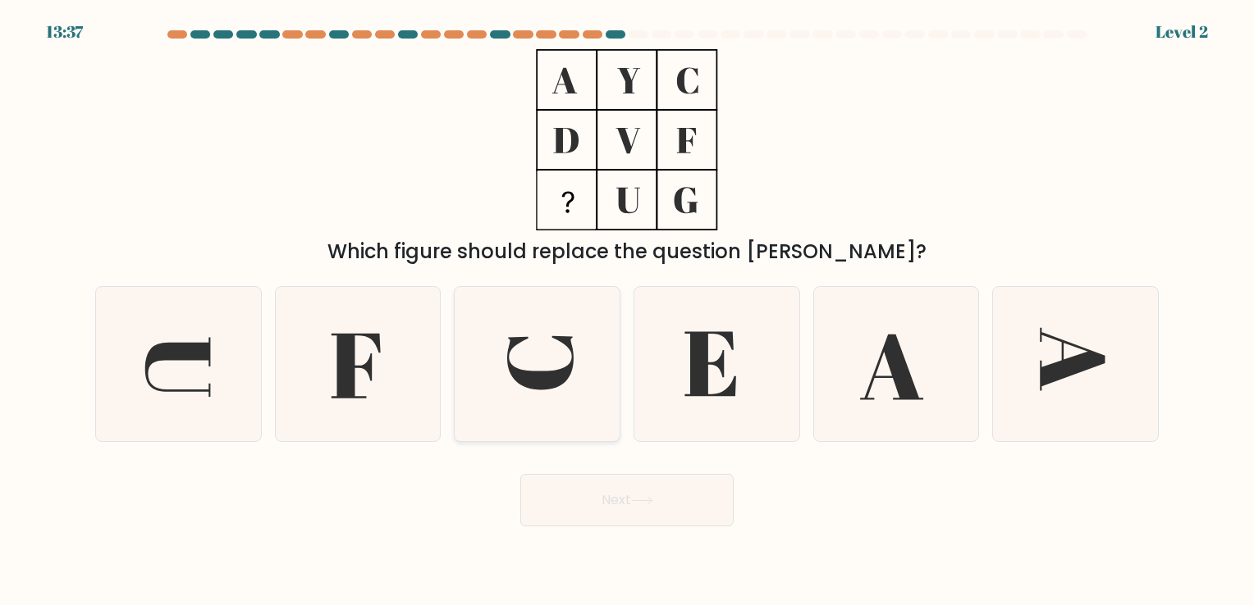
click at [538, 382] on icon at bounding box center [540, 363] width 66 height 54
click at [627, 311] on input "c." at bounding box center [627, 307] width 1 height 8
radio input "true"
click at [611, 494] on button "Next" at bounding box center [626, 500] width 213 height 53
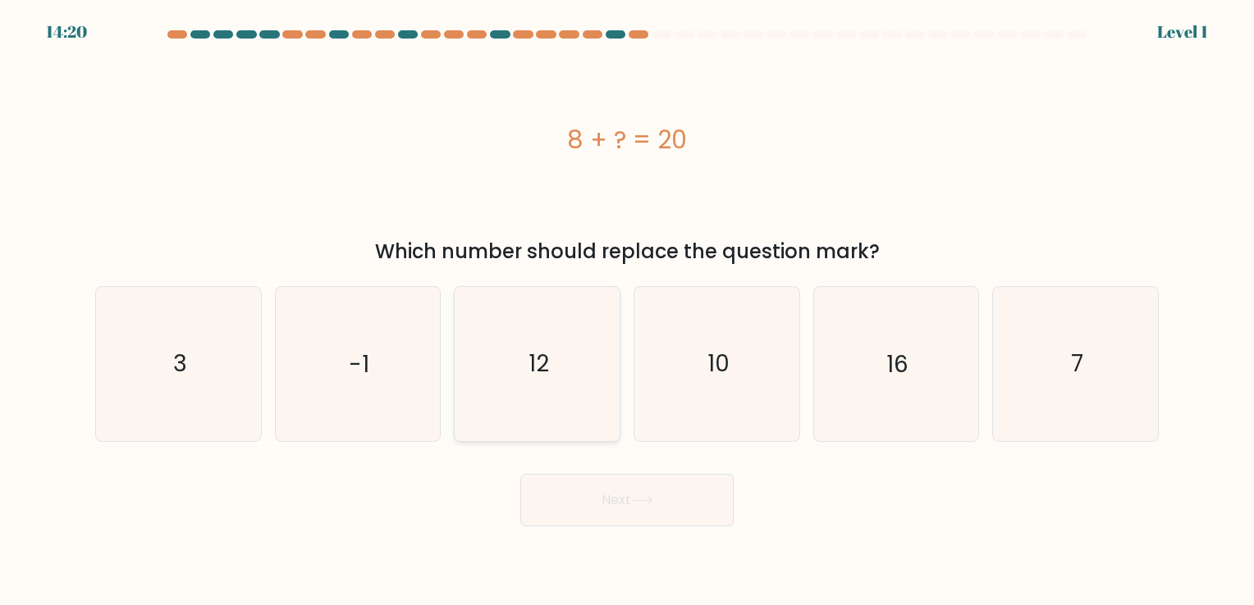
click at [543, 391] on icon "12" at bounding box center [536, 363] width 153 height 153
click at [627, 311] on input "c. 12" at bounding box center [627, 307] width 1 height 8
radio input "true"
click at [590, 490] on button "Next" at bounding box center [626, 500] width 213 height 53
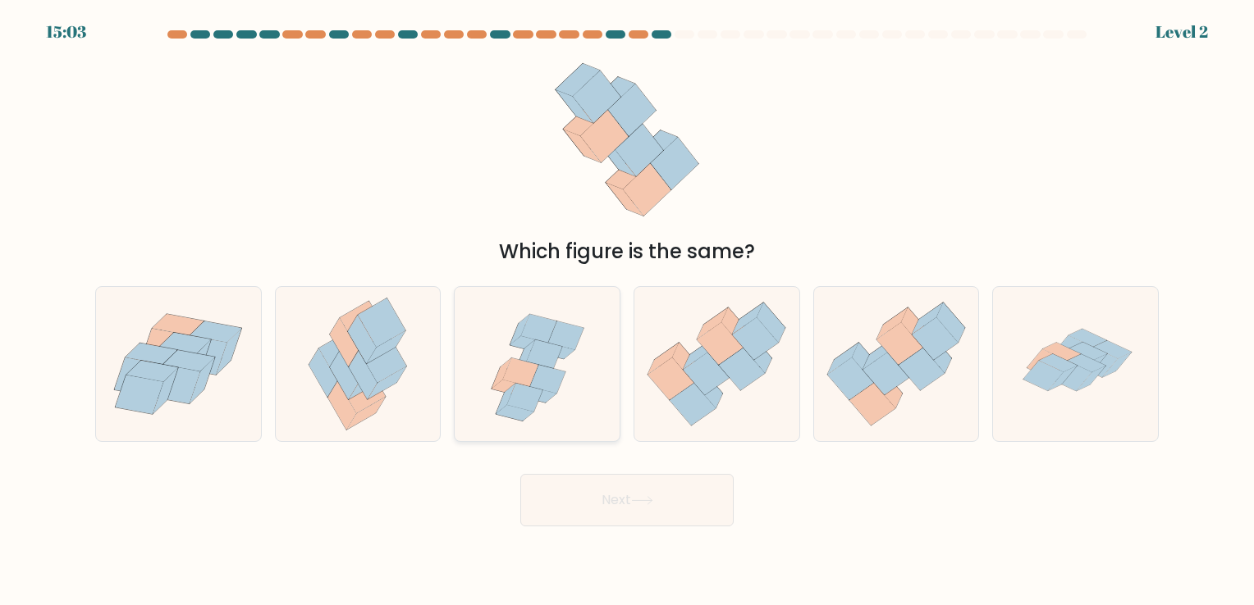
click at [528, 373] on icon at bounding box center [520, 373] width 35 height 29
click at [627, 311] on input "c." at bounding box center [627, 307] width 1 height 8
radio input "true"
click at [596, 496] on button "Next" at bounding box center [626, 500] width 213 height 53
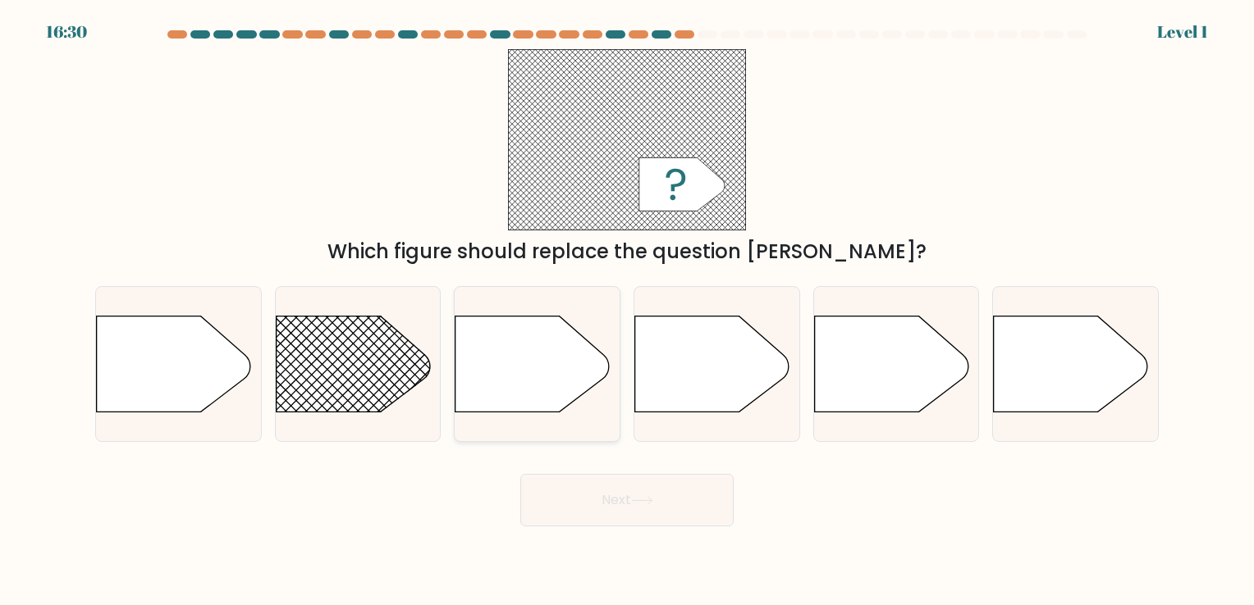
click at [538, 378] on icon at bounding box center [532, 364] width 154 height 96
click at [627, 311] on input "c." at bounding box center [627, 307] width 1 height 8
radio input "true"
click at [601, 526] on button "Next" at bounding box center [626, 500] width 213 height 53
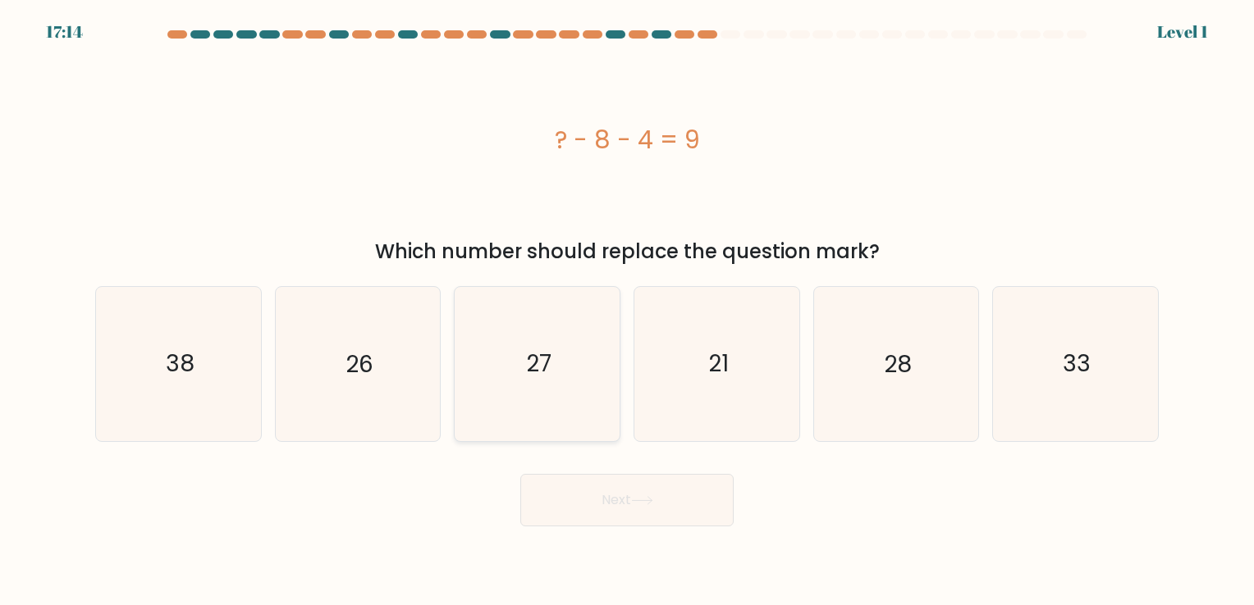
click at [543, 382] on icon "27" at bounding box center [536, 363] width 153 height 153
click at [627, 311] on input "c. 27" at bounding box center [627, 307] width 1 height 8
radio input "true"
click at [617, 491] on button "Next" at bounding box center [626, 500] width 213 height 53
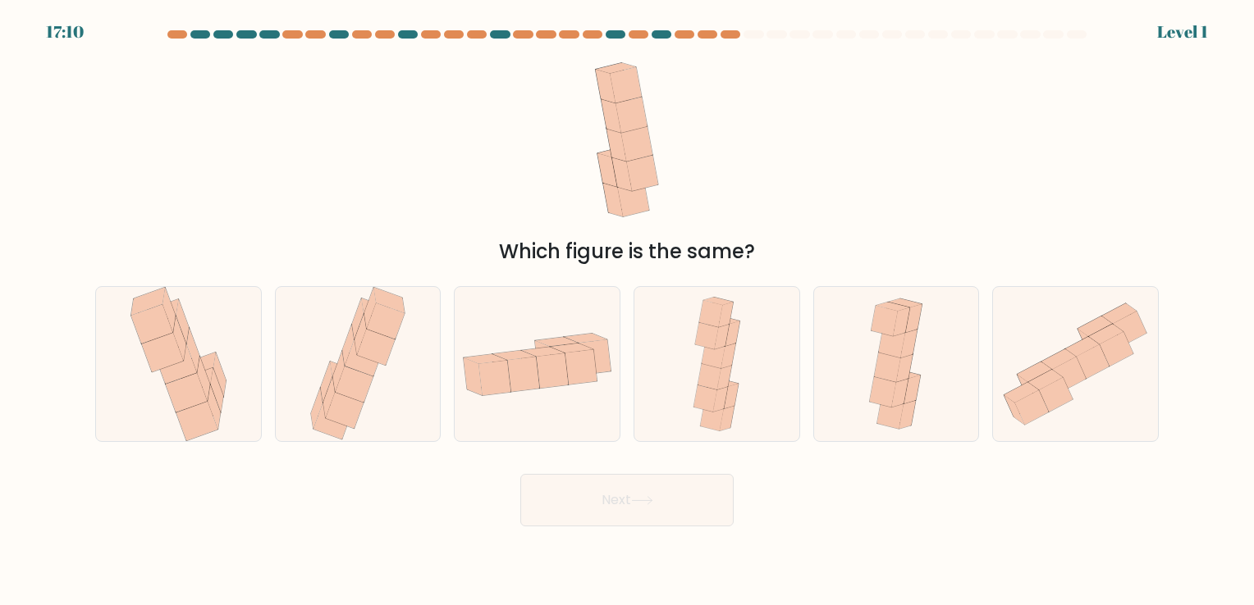
click at [561, 372] on icon at bounding box center [553, 371] width 32 height 34
click at [627, 311] on input "c." at bounding box center [627, 307] width 1 height 8
radio input "true"
drag, startPoint x: 610, startPoint y: 490, endPoint x: 545, endPoint y: 338, distance: 165.4
click at [545, 338] on form at bounding box center [627, 278] width 1254 height 496
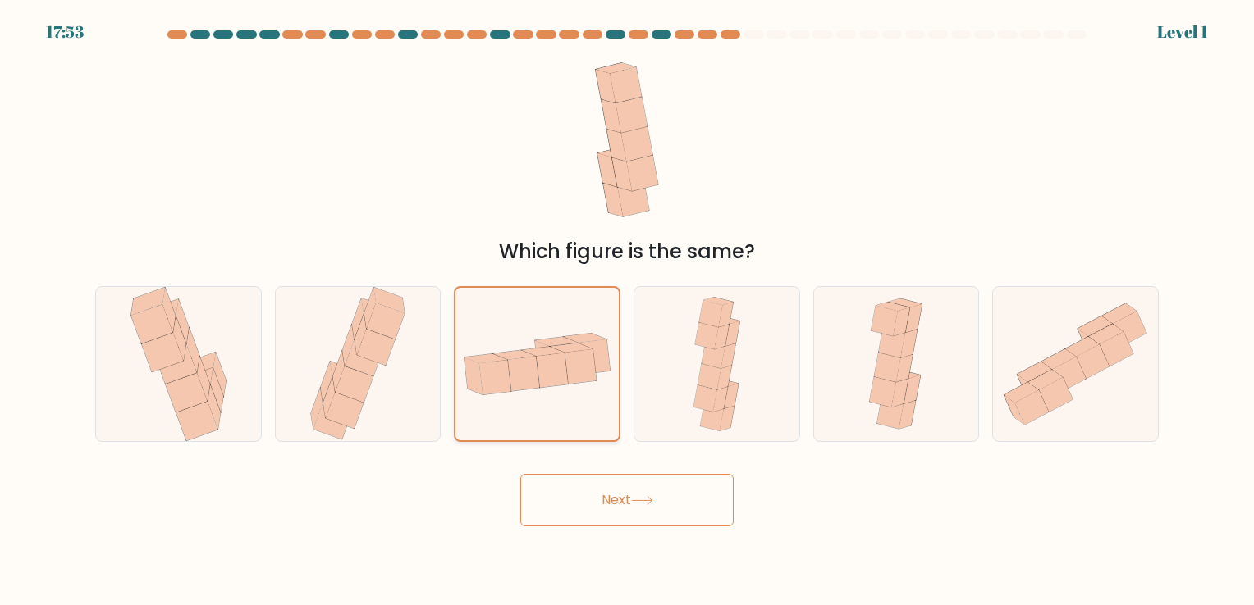
click at [545, 338] on icon at bounding box center [536, 364] width 163 height 84
click at [627, 311] on input "c." at bounding box center [627, 307] width 1 height 8
click at [719, 371] on icon at bounding box center [708, 376] width 23 height 26
click at [628, 311] on input "d." at bounding box center [627, 307] width 1 height 8
radio input "true"
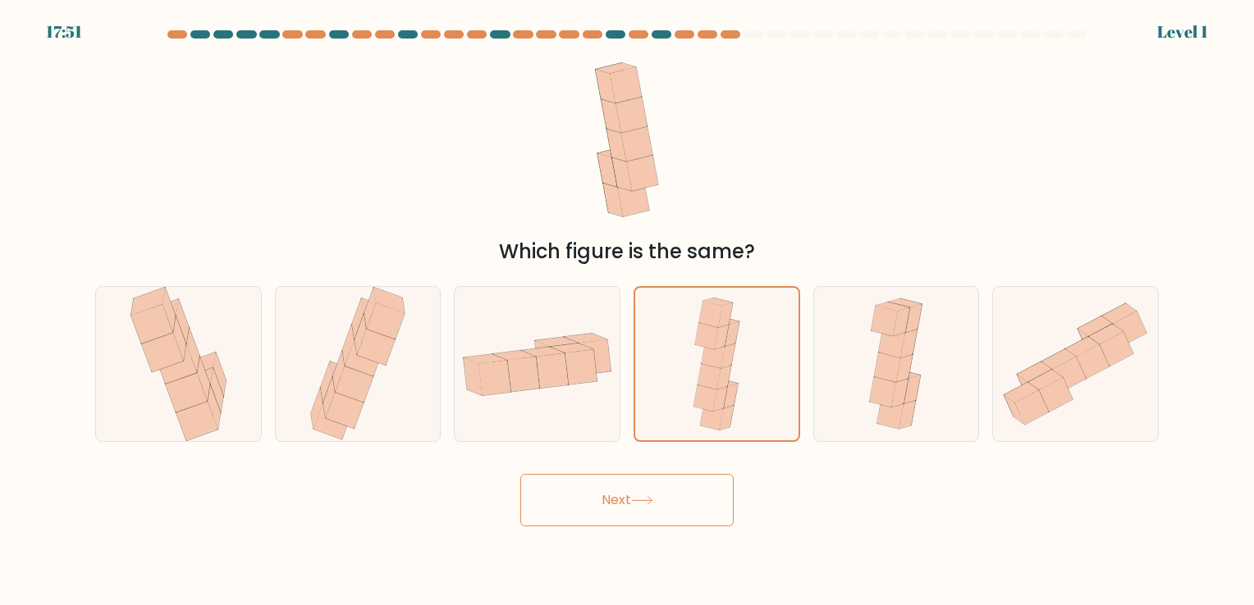
click at [674, 484] on button "Next" at bounding box center [626, 500] width 213 height 53
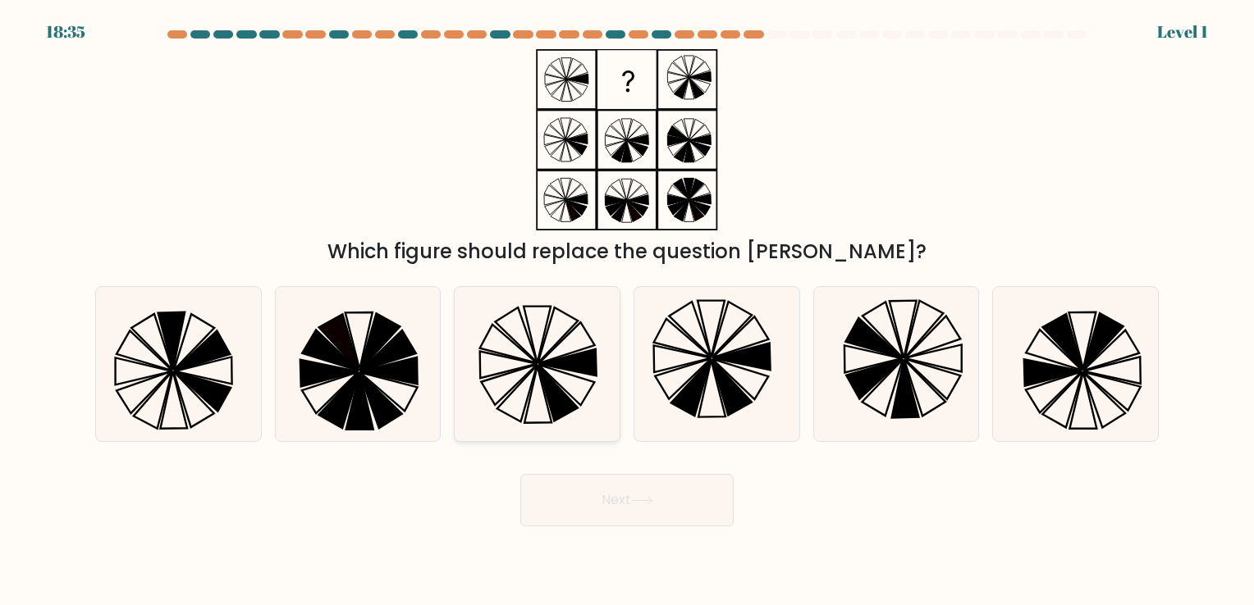
click at [560, 369] on icon at bounding box center [567, 363] width 57 height 27
click at [627, 311] on input "c." at bounding box center [627, 307] width 1 height 8
radio input "true"
click at [630, 507] on button "Next" at bounding box center [626, 500] width 213 height 53
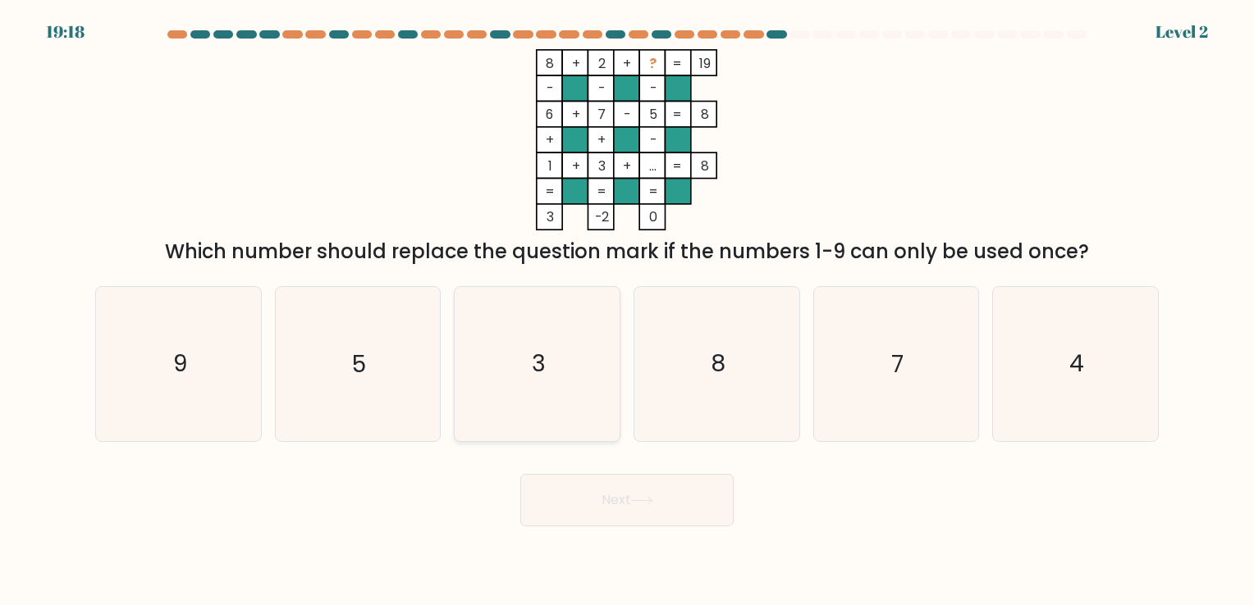
click at [568, 331] on icon "3" at bounding box center [536, 363] width 153 height 153
click at [627, 311] on input "c. 3" at bounding box center [627, 307] width 1 height 8
radio input "true"
click at [648, 546] on body "19:17 Level 2" at bounding box center [627, 302] width 1254 height 605
click at [633, 506] on button "Next" at bounding box center [626, 500] width 213 height 53
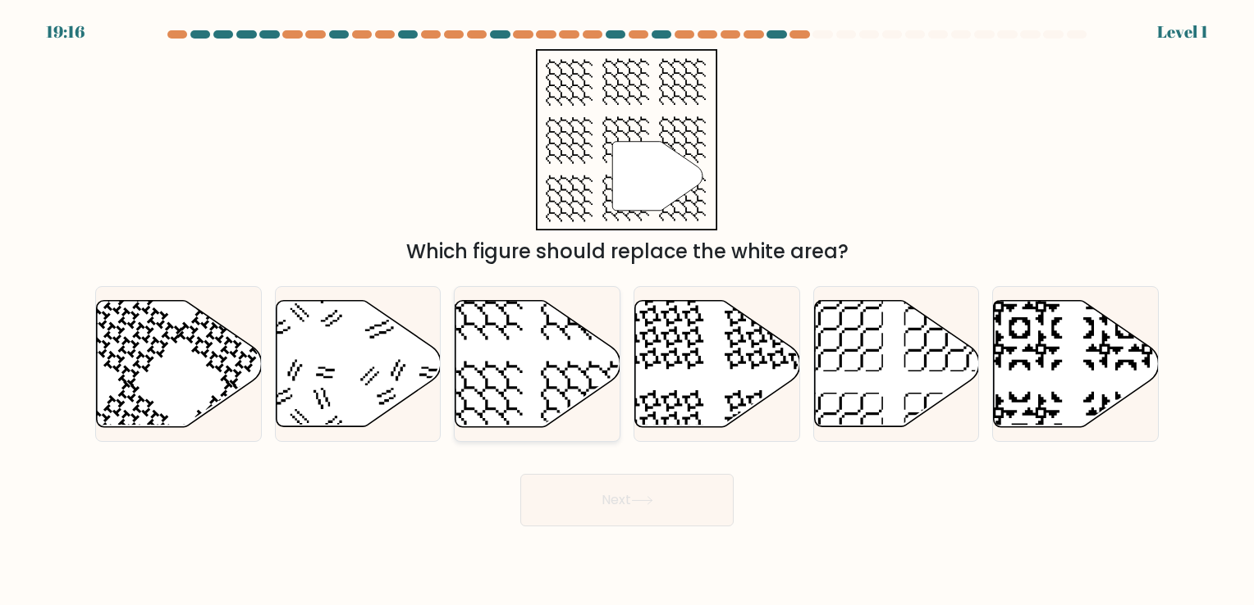
click at [529, 338] on icon at bounding box center [537, 363] width 165 height 126
click at [627, 311] on input "c." at bounding box center [627, 307] width 1 height 8
radio input "true"
click at [612, 492] on button "Next" at bounding box center [626, 500] width 213 height 53
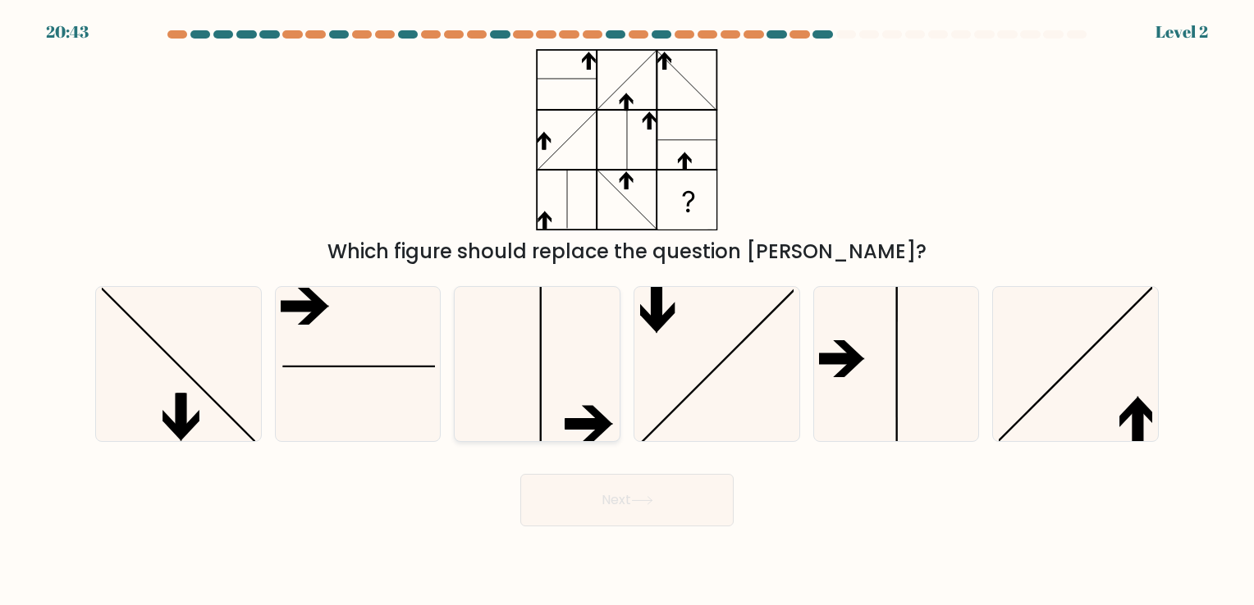
click at [565, 388] on icon at bounding box center [536, 363] width 153 height 153
click at [627, 311] on input "c." at bounding box center [627, 307] width 1 height 8
radio input "true"
click at [608, 503] on button "Next" at bounding box center [626, 500] width 213 height 53
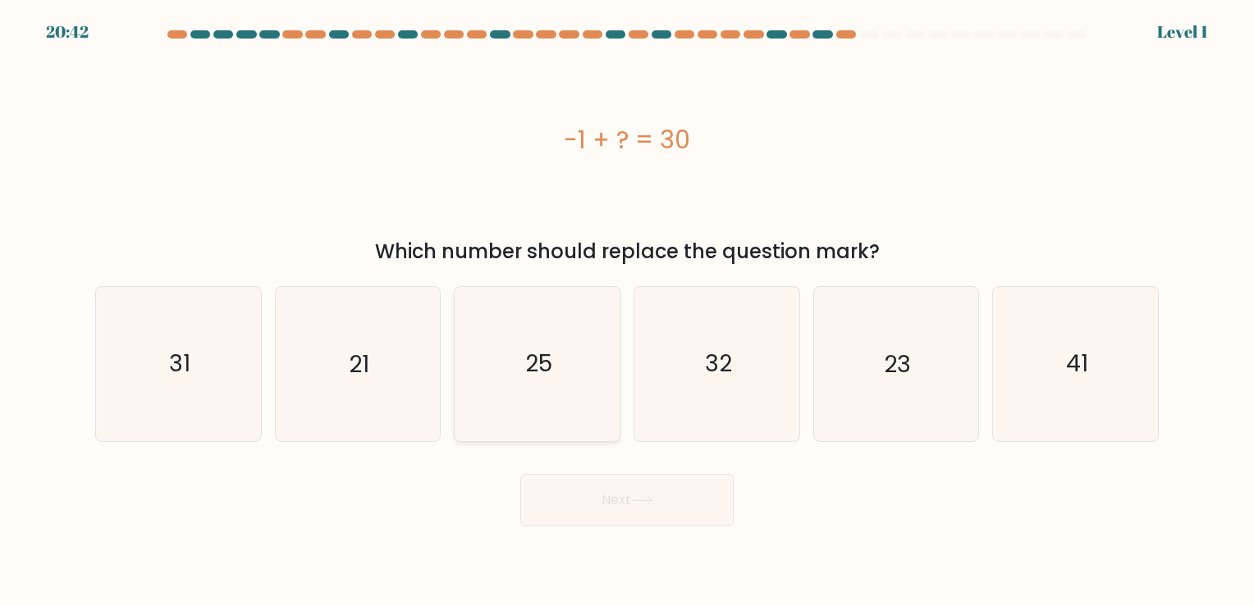
click at [566, 391] on icon "25" at bounding box center [536, 363] width 153 height 153
click at [627, 311] on input "c. 25" at bounding box center [627, 307] width 1 height 8
radio input "true"
click at [615, 493] on button "Next" at bounding box center [626, 500] width 213 height 53
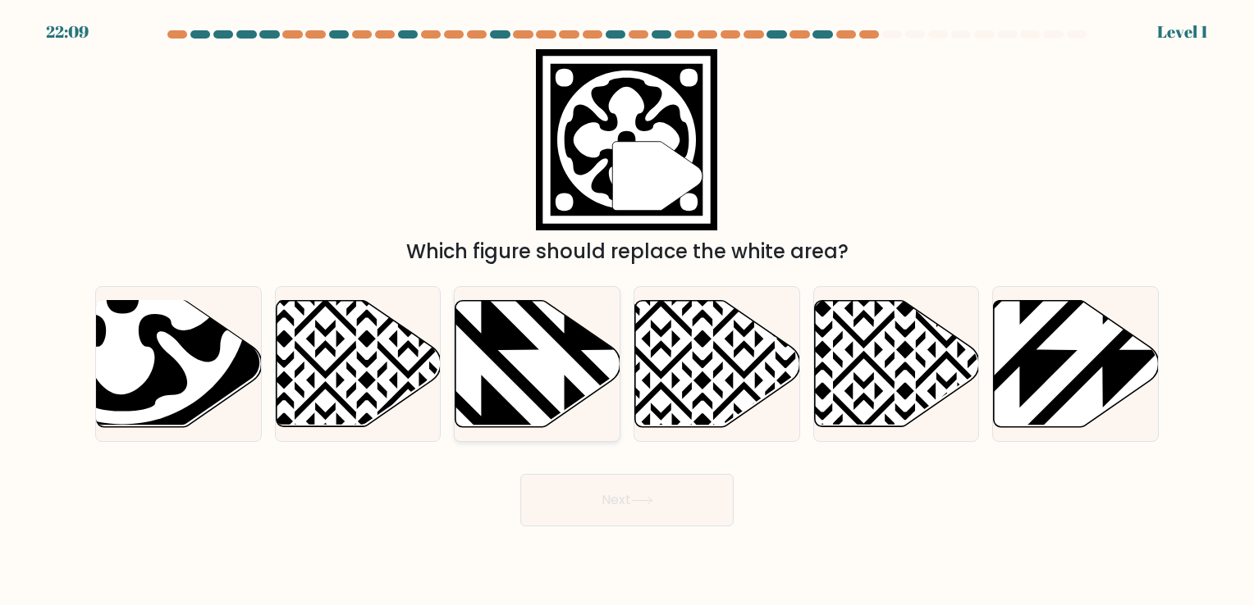
click at [541, 375] on icon at bounding box center [537, 363] width 165 height 126
click at [627, 311] on input "c." at bounding box center [627, 307] width 1 height 8
radio input "true"
click at [541, 375] on icon at bounding box center [537, 363] width 163 height 125
click at [627, 311] on input "c." at bounding box center [627, 307] width 1 height 8
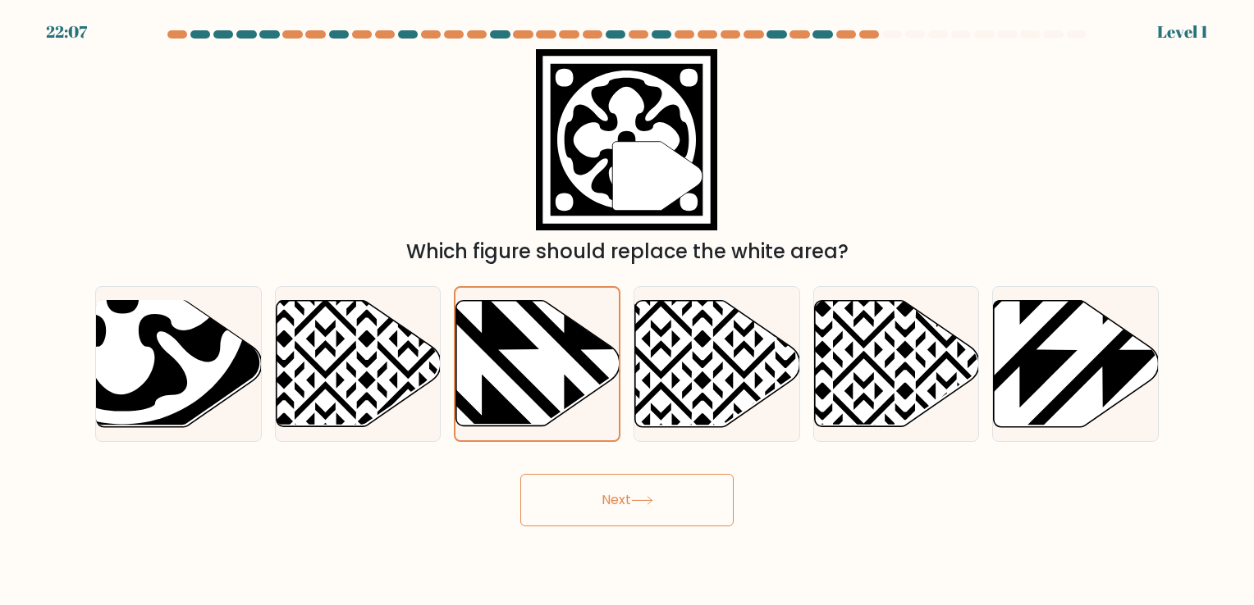
click at [615, 510] on button "Next" at bounding box center [626, 500] width 213 height 53
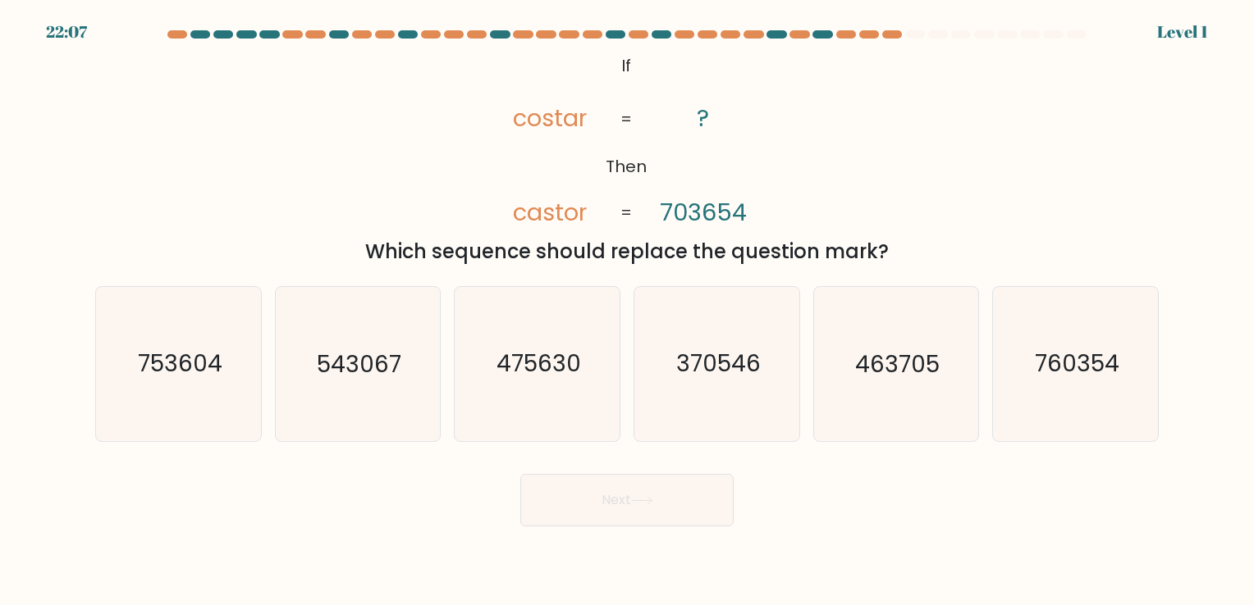
click at [538, 389] on icon "475630" at bounding box center [536, 363] width 153 height 153
click at [627, 311] on input "c. 475630" at bounding box center [627, 307] width 1 height 8
radio input "true"
click at [626, 519] on button "Next" at bounding box center [626, 500] width 213 height 53
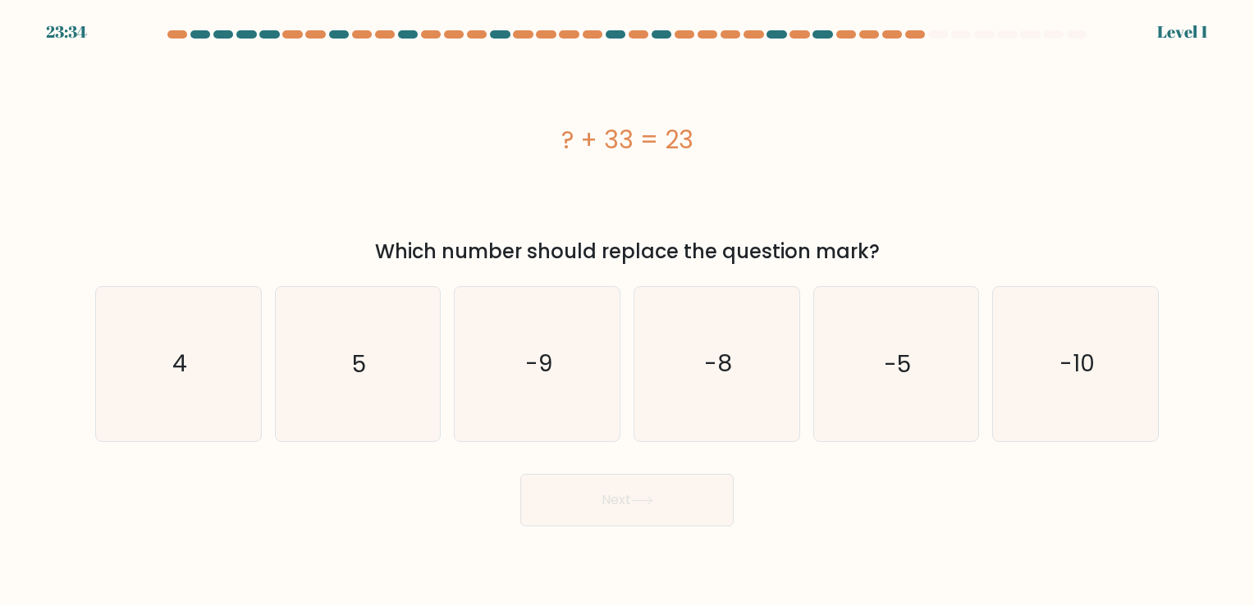
click at [626, 519] on button "Next" at bounding box center [626, 500] width 213 height 53
click at [592, 426] on icon "-9" at bounding box center [536, 363] width 153 height 153
click at [627, 311] on input "c. -9" at bounding box center [627, 307] width 1 height 8
radio input "true"
click at [626, 509] on button "Next" at bounding box center [626, 500] width 213 height 53
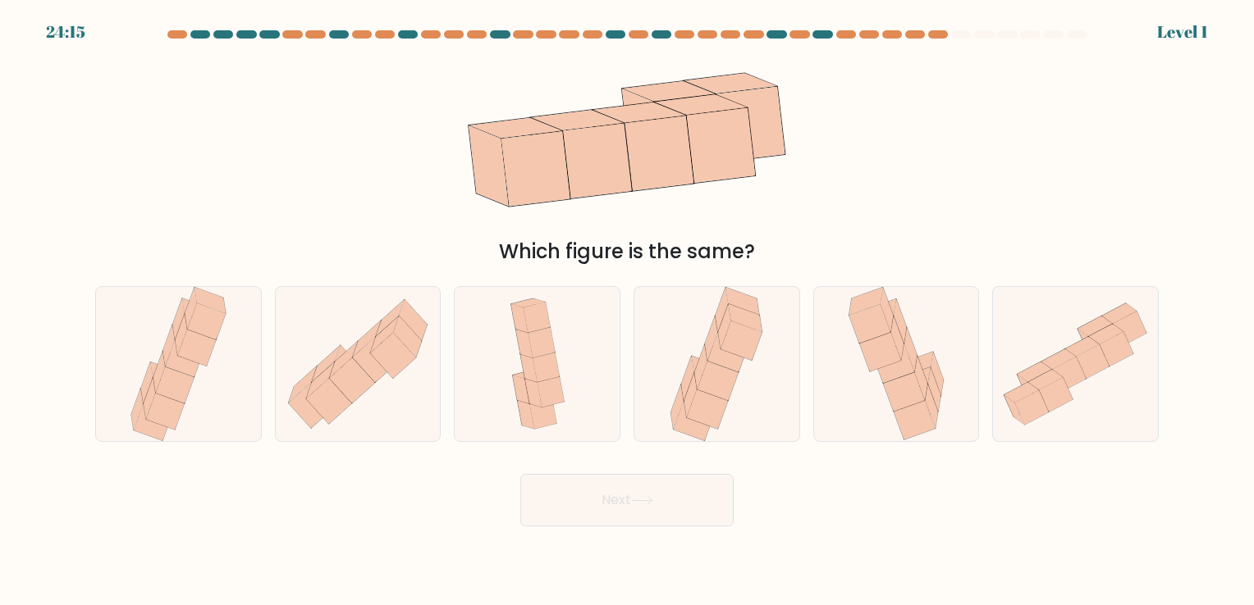
click at [626, 509] on button "Next" at bounding box center [626, 500] width 213 height 53
drag, startPoint x: 578, startPoint y: 444, endPoint x: 700, endPoint y: 459, distance: 122.3
click at [700, 459] on form at bounding box center [627, 278] width 1254 height 496
drag, startPoint x: 700, startPoint y: 459, endPoint x: 692, endPoint y: 440, distance: 20.3
click at [692, 440] on form at bounding box center [627, 278] width 1254 height 496
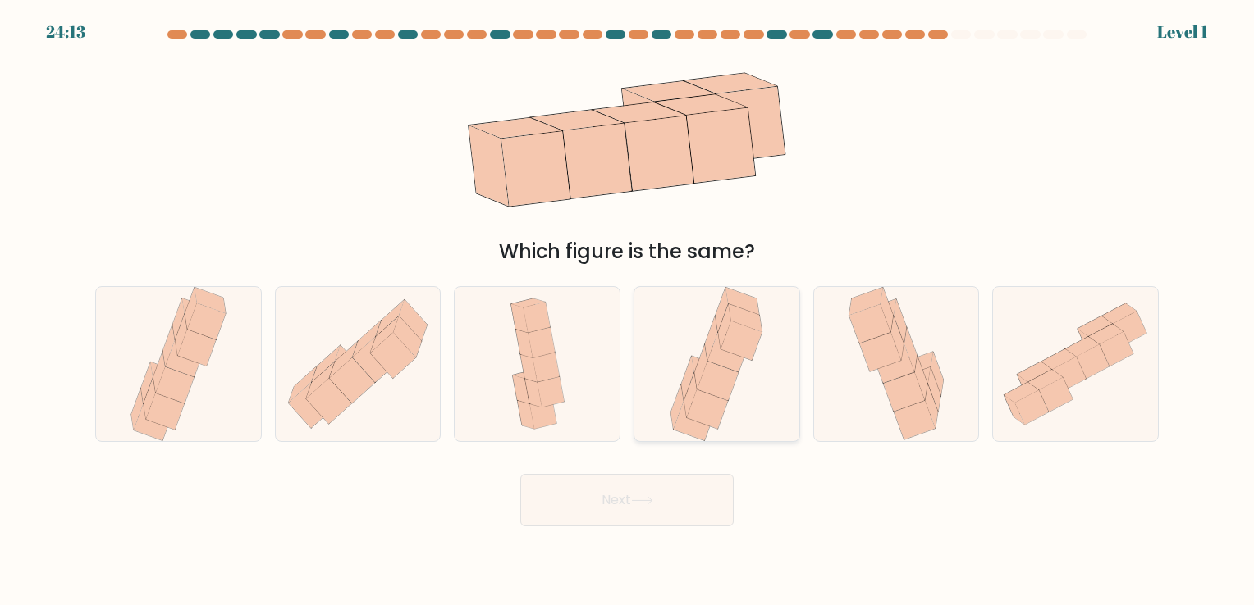
click at [692, 440] on icon at bounding box center [716, 363] width 102 height 153
click at [628, 311] on input "d." at bounding box center [627, 307] width 1 height 8
radio input "true"
click at [685, 500] on button "Next" at bounding box center [626, 500] width 213 height 53
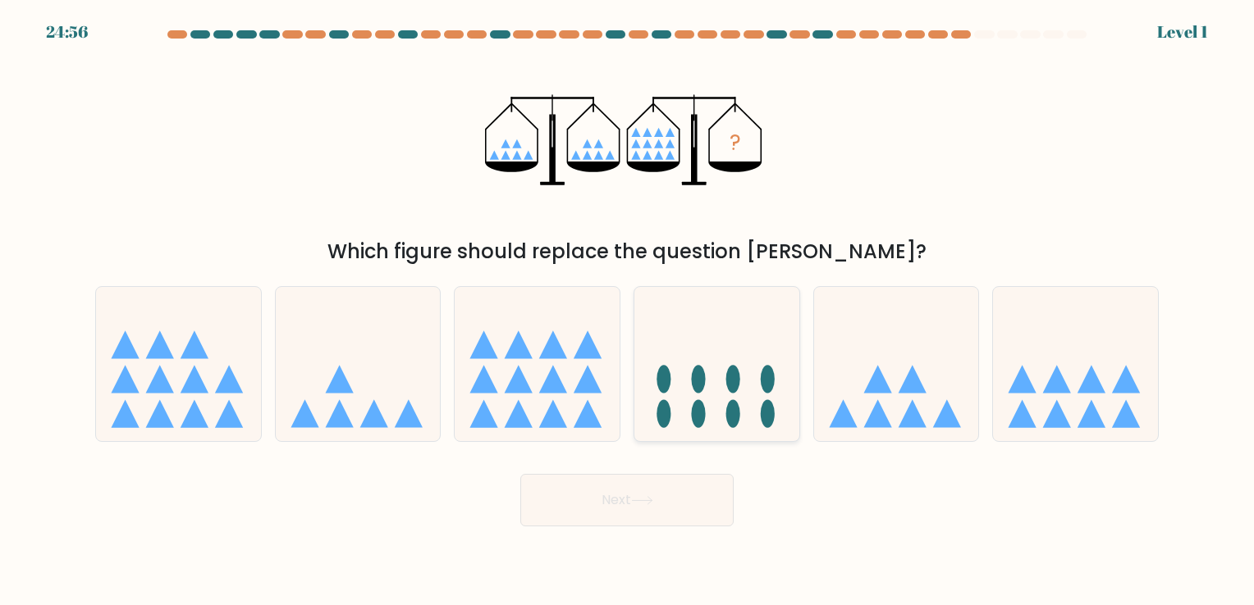
click at [747, 386] on icon at bounding box center [716, 364] width 165 height 136
click at [628, 311] on input "d." at bounding box center [627, 307] width 1 height 8
radio input "true"
click at [676, 507] on button "Next" at bounding box center [626, 500] width 213 height 53
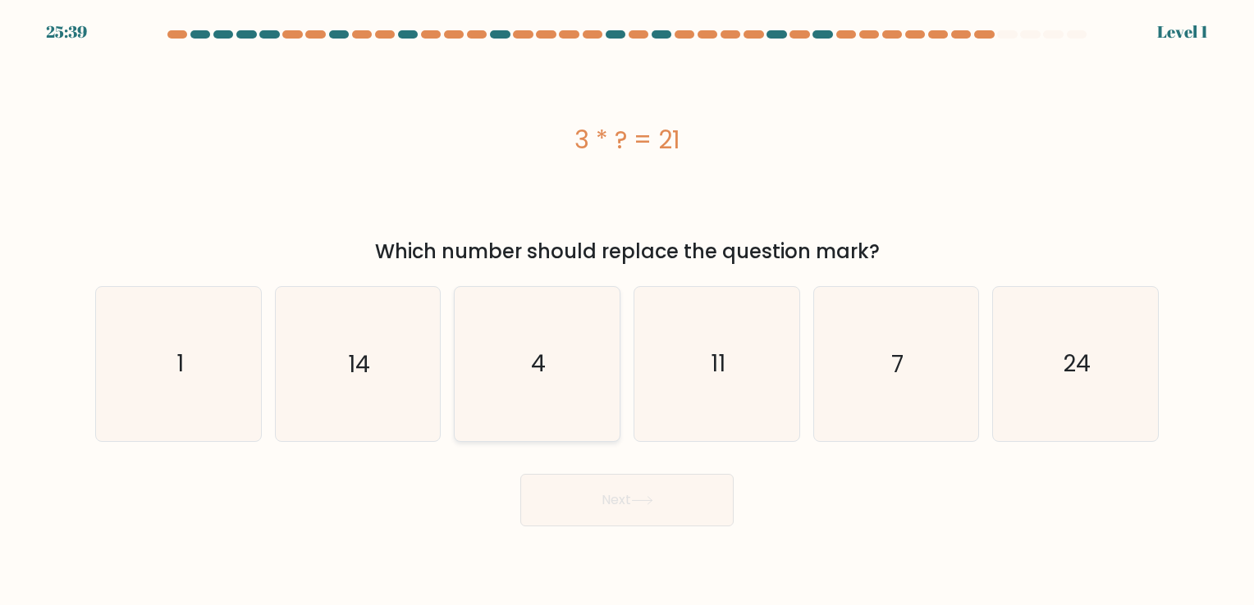
click at [558, 371] on icon "4" at bounding box center [536, 363] width 153 height 153
click at [627, 311] on input "c. 4" at bounding box center [627, 307] width 1 height 8
radio input "true"
click at [637, 484] on button "Next" at bounding box center [626, 500] width 213 height 53
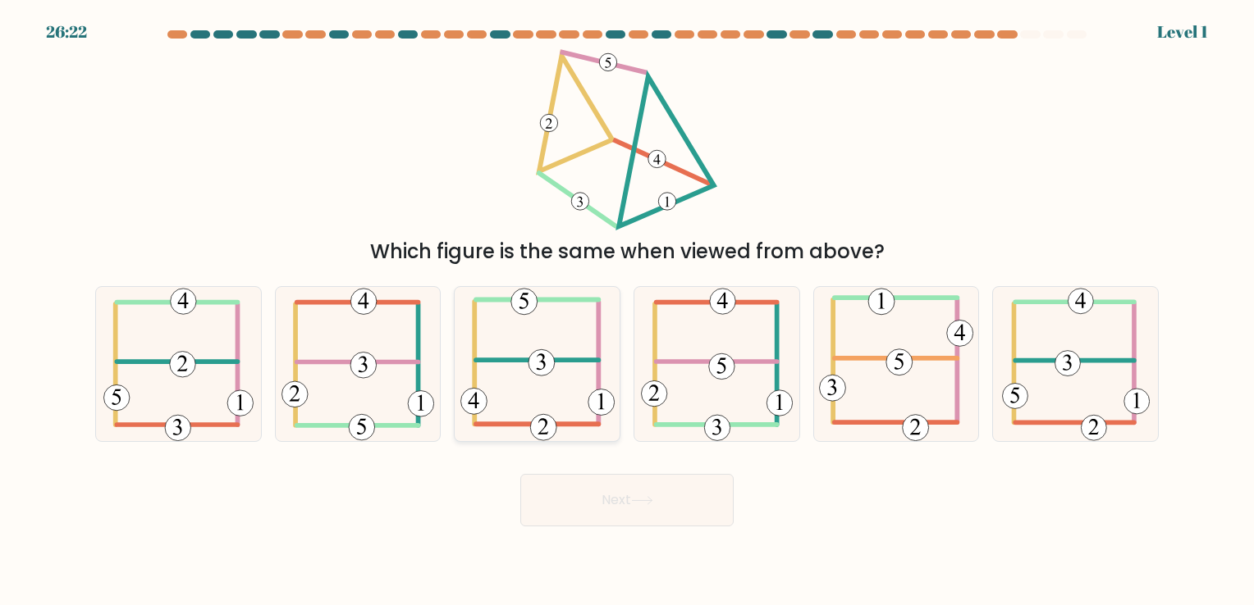
click at [548, 368] on 473 at bounding box center [541, 363] width 26 height 26
click at [627, 311] on input "c." at bounding box center [627, 307] width 1 height 8
radio input "true"
click at [612, 483] on button "Next" at bounding box center [626, 500] width 213 height 53
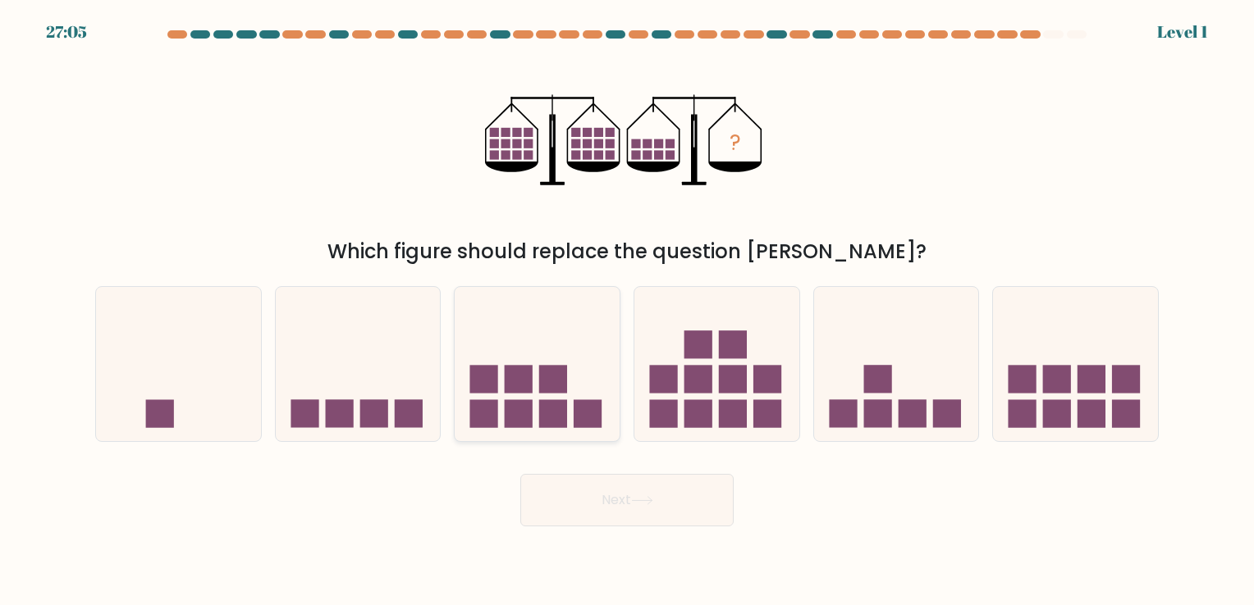
click at [562, 403] on rect at bounding box center [553, 414] width 28 height 28
click at [627, 311] on input "c." at bounding box center [627, 307] width 1 height 8
radio input "true"
click at [609, 514] on button "Next" at bounding box center [626, 500] width 213 height 53
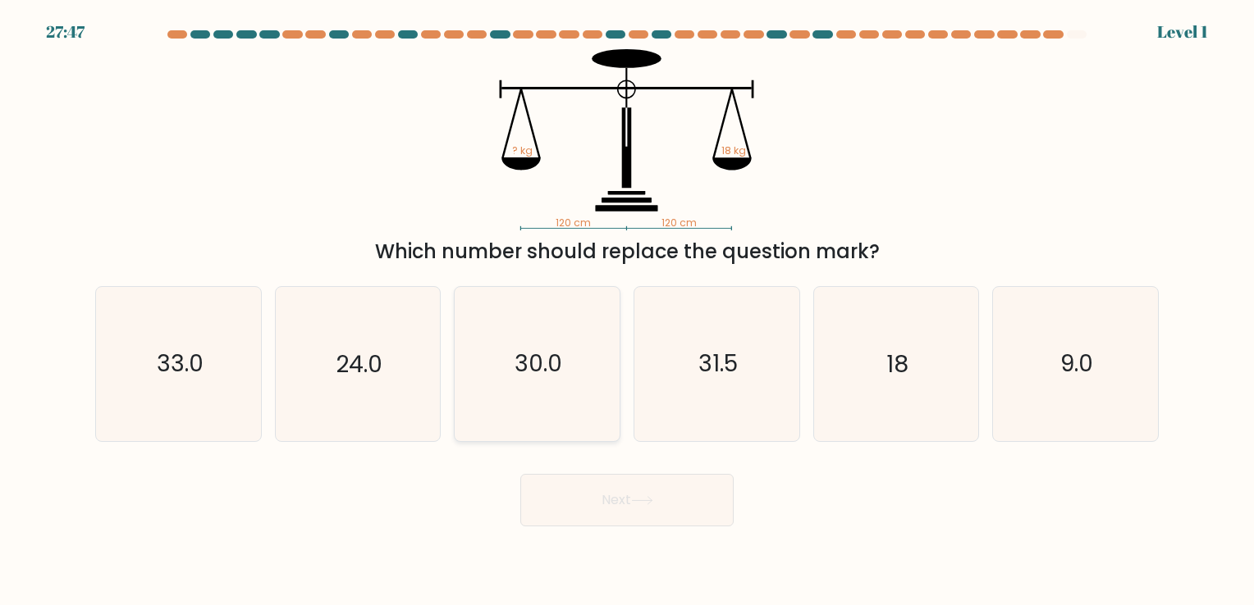
drag, startPoint x: 609, startPoint y: 357, endPoint x: 566, endPoint y: 425, distance: 80.4
click at [566, 425] on icon "30.0" at bounding box center [536, 363] width 153 height 153
click at [627, 311] on input "c. 30.0" at bounding box center [627, 307] width 1 height 8
radio input "true"
click at [566, 425] on icon "30.0" at bounding box center [537, 364] width 152 height 152
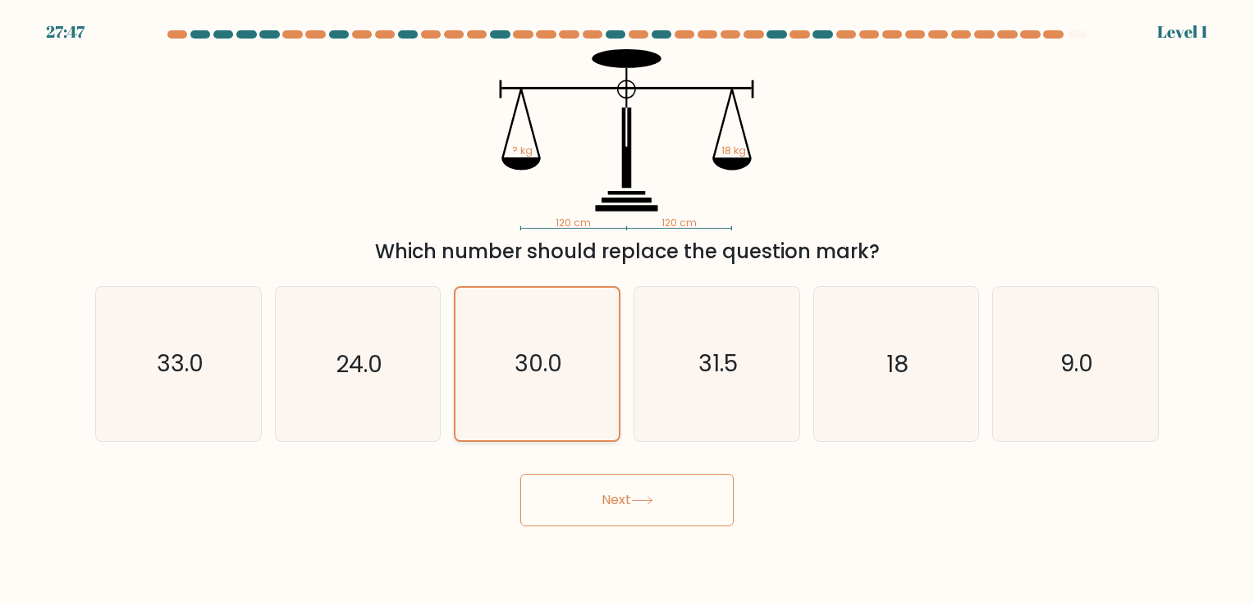
click at [627, 311] on input "c. 30.0" at bounding box center [627, 307] width 1 height 8
click at [593, 495] on button "Next" at bounding box center [626, 500] width 213 height 53
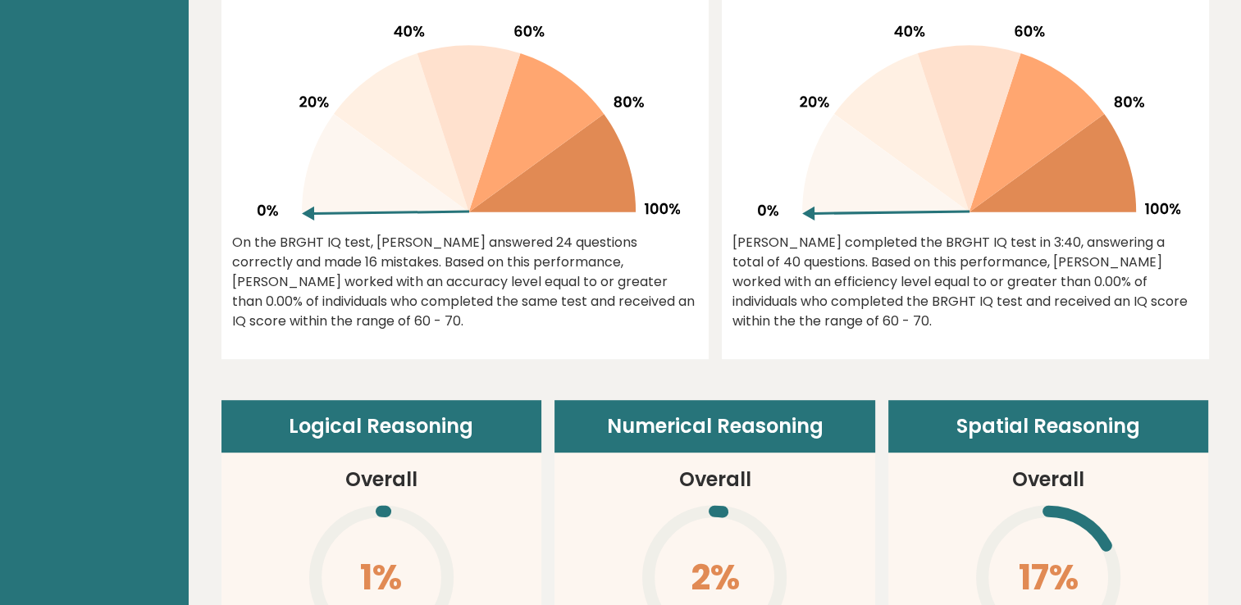
scroll to position [812, 0]
